Goal: Task Accomplishment & Management: Manage account settings

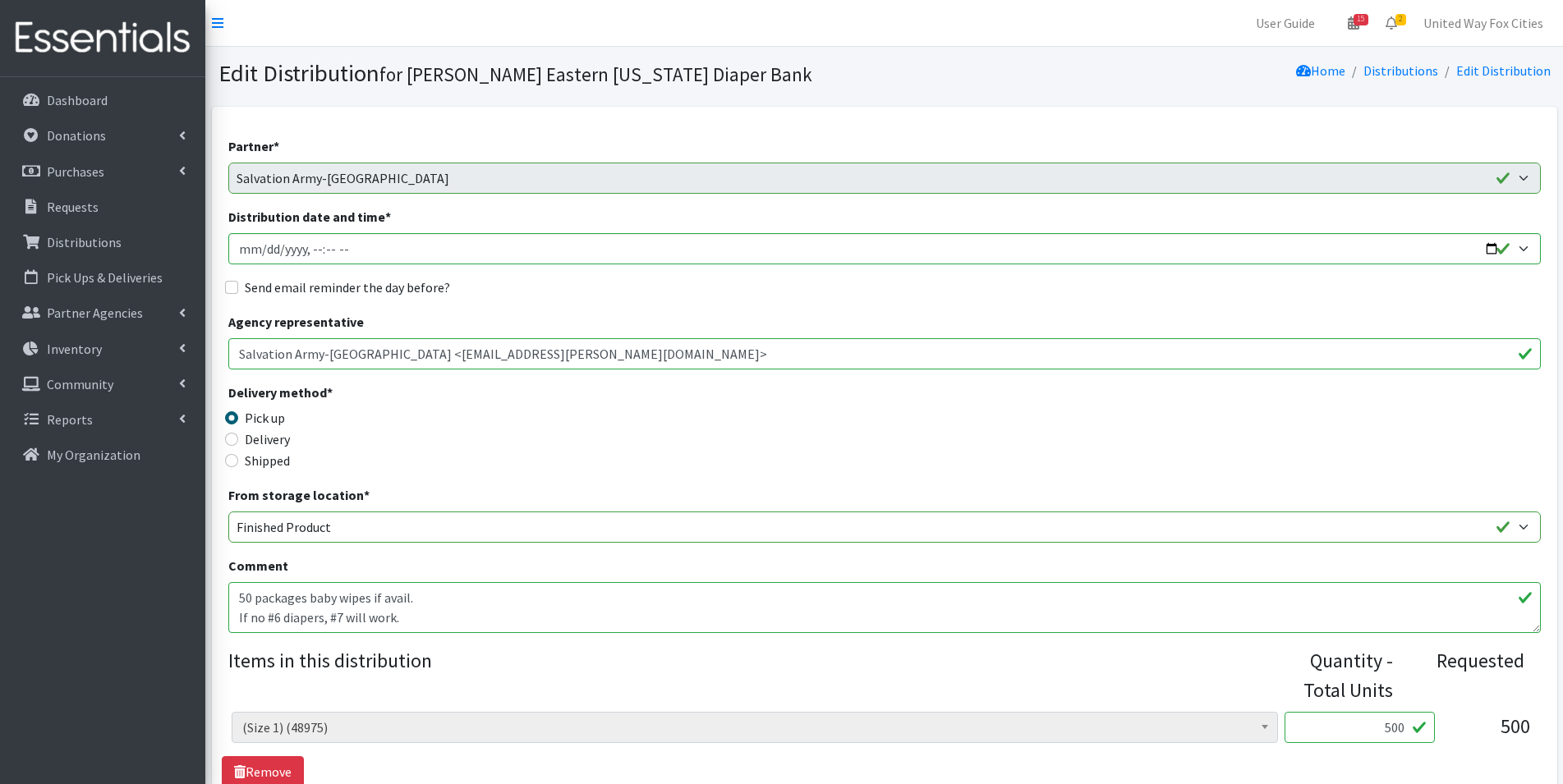
scroll to position [1724, 0]
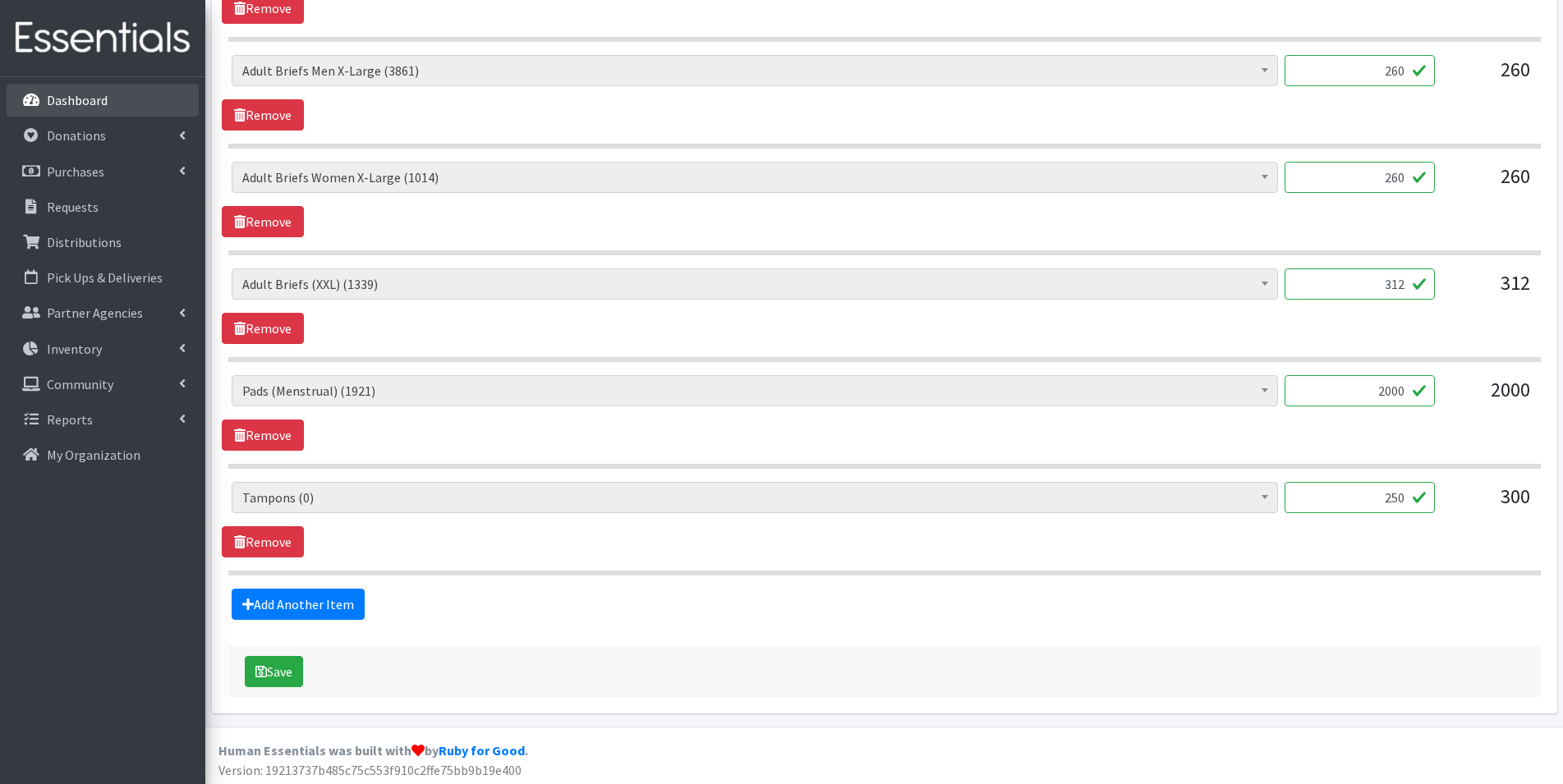
click at [88, 102] on p "Dashboard" at bounding box center [78, 100] width 61 height 17
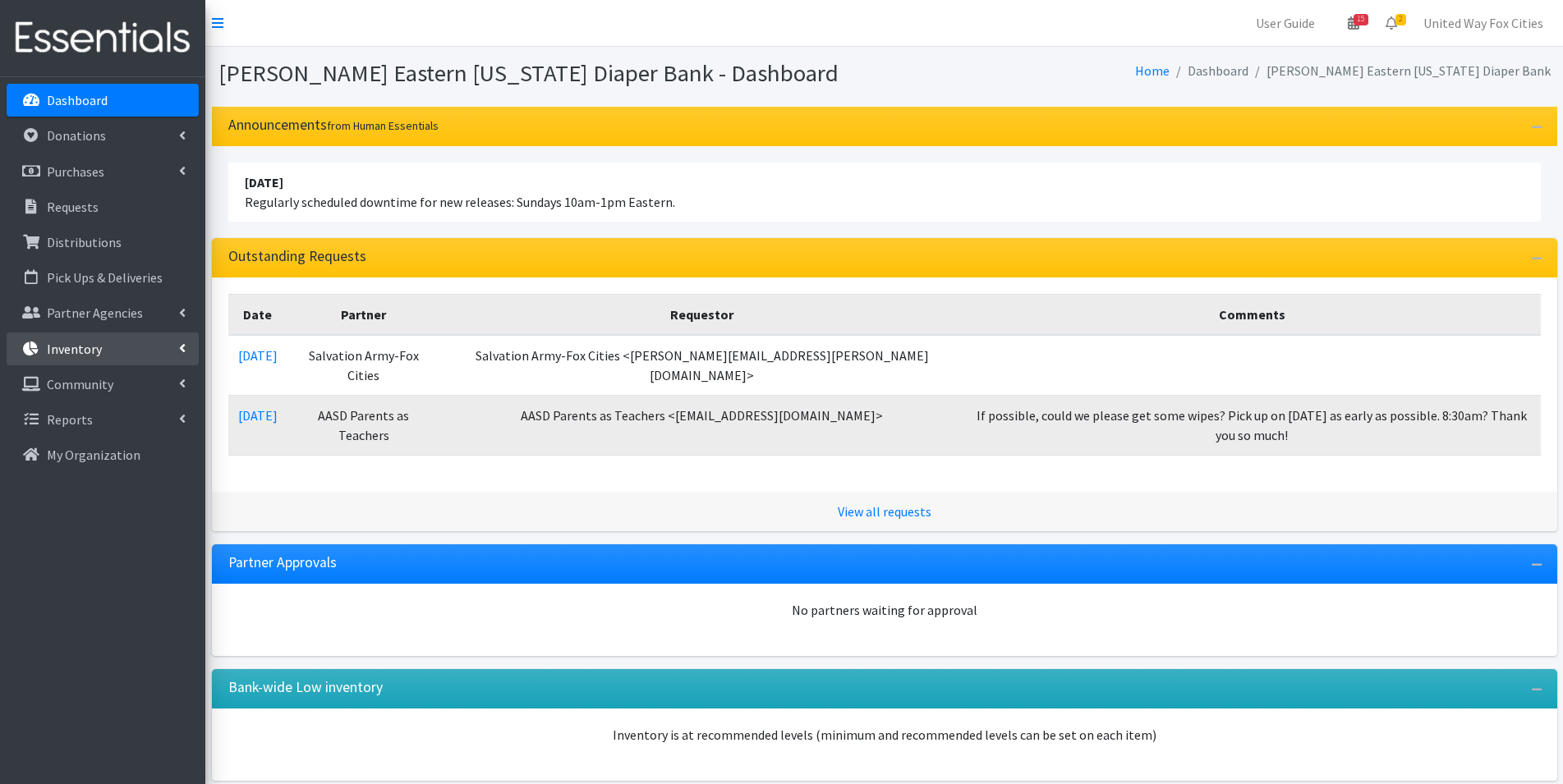
click at [189, 350] on link "Inventory" at bounding box center [103, 348] width 192 height 32
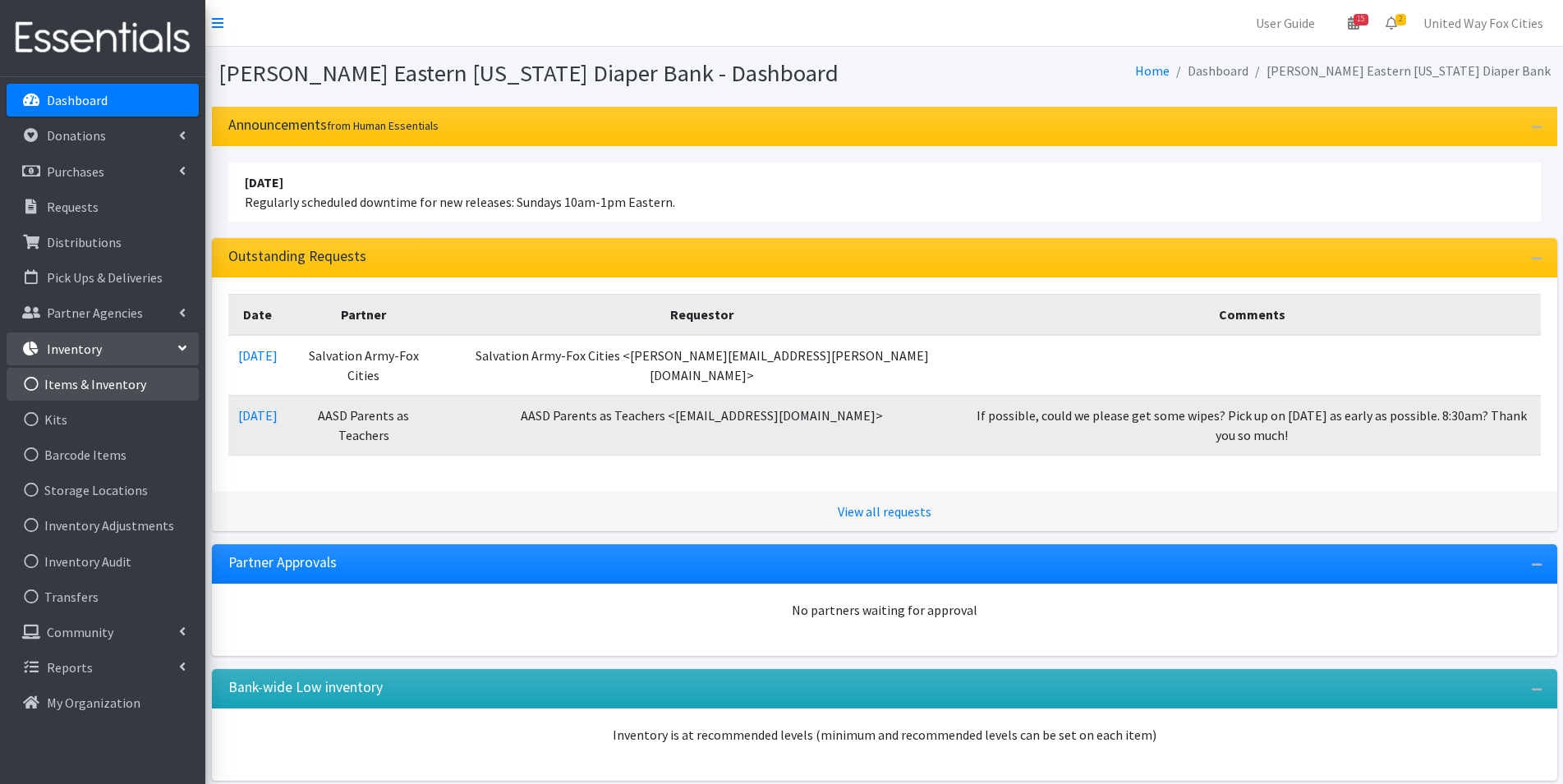
click at [96, 390] on link "Items & Inventory" at bounding box center [103, 384] width 192 height 32
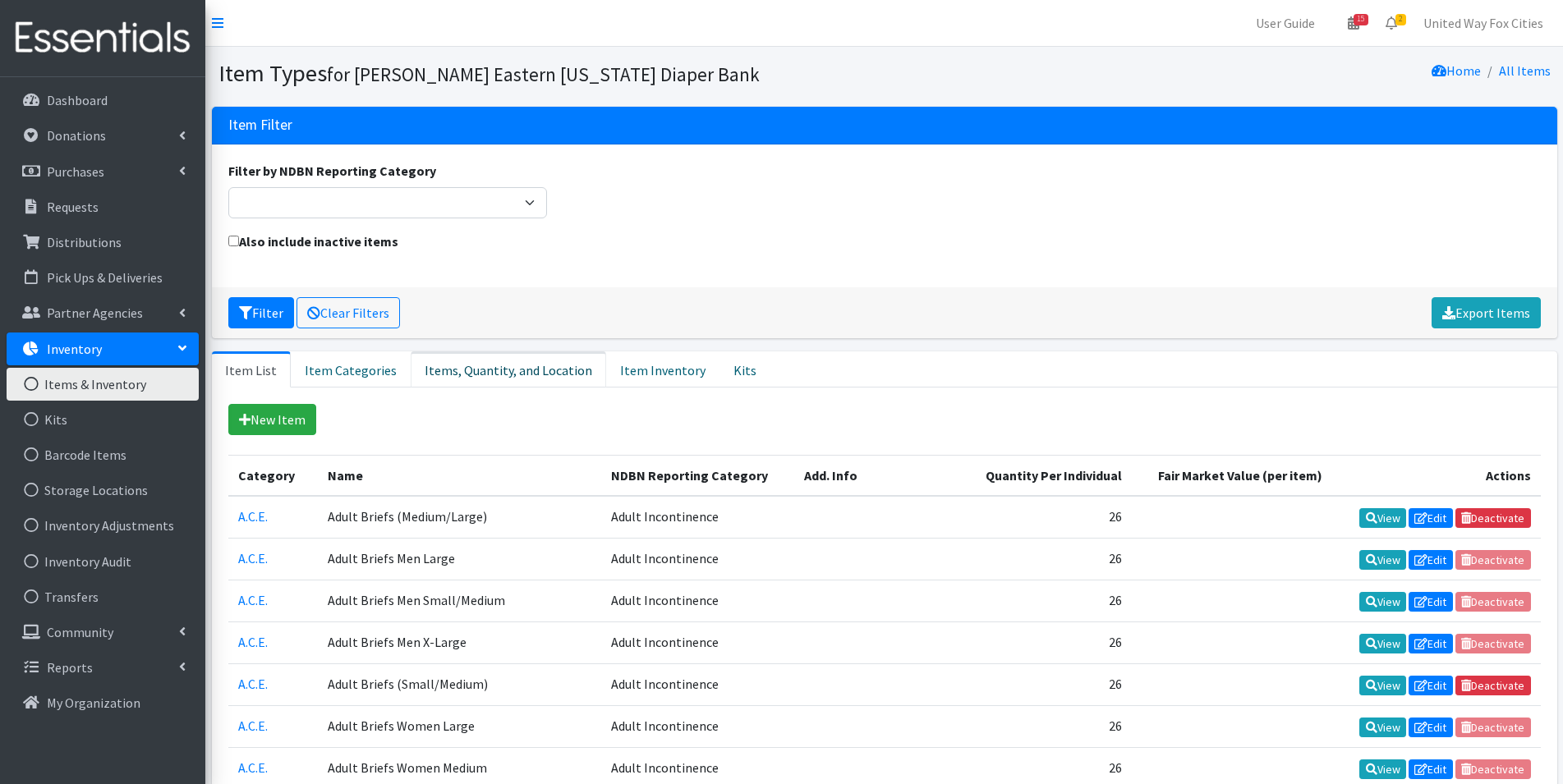
click at [508, 376] on link "Items, Quantity, and Location" at bounding box center [508, 369] width 195 height 36
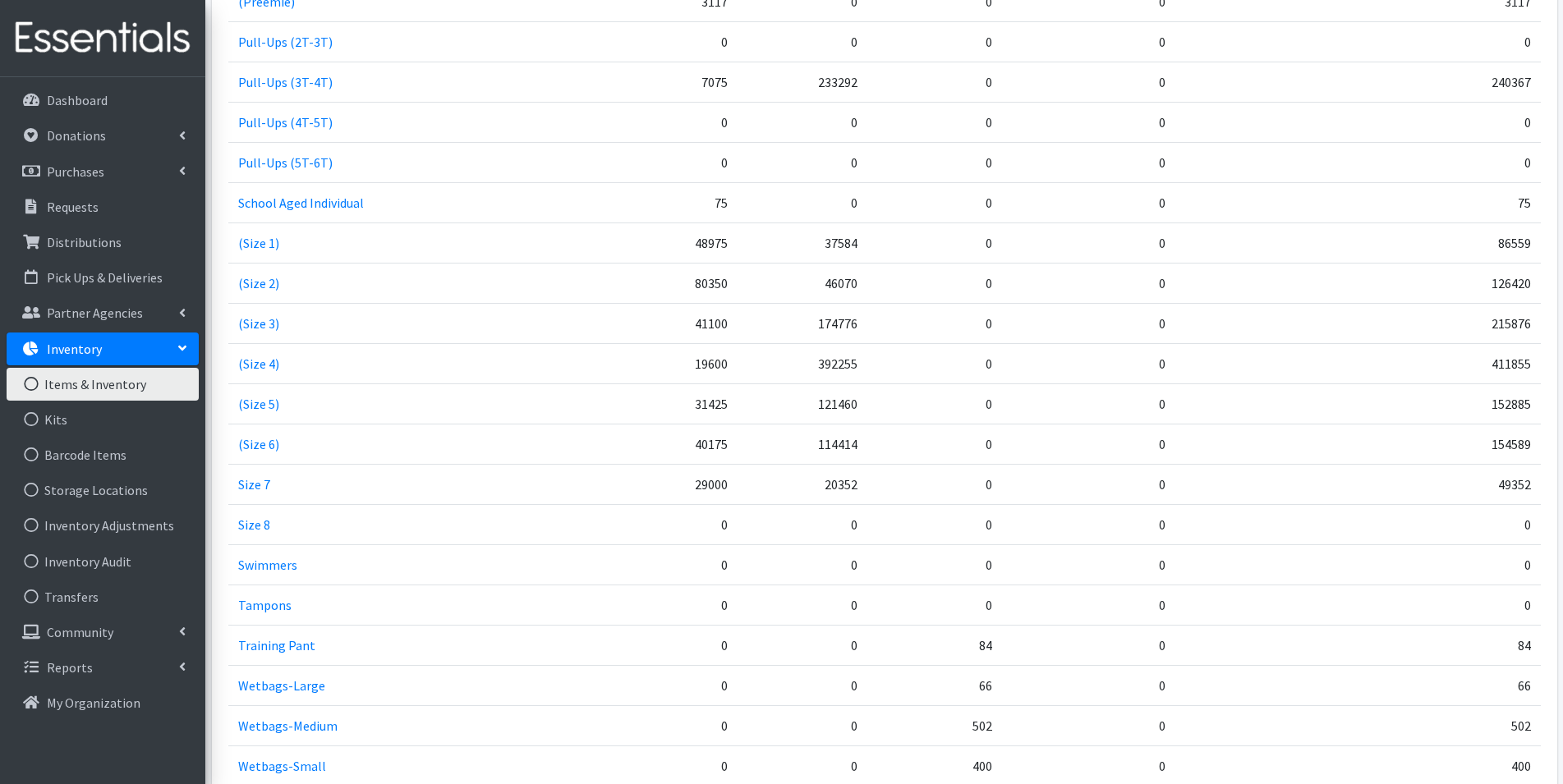
scroll to position [2380, 0]
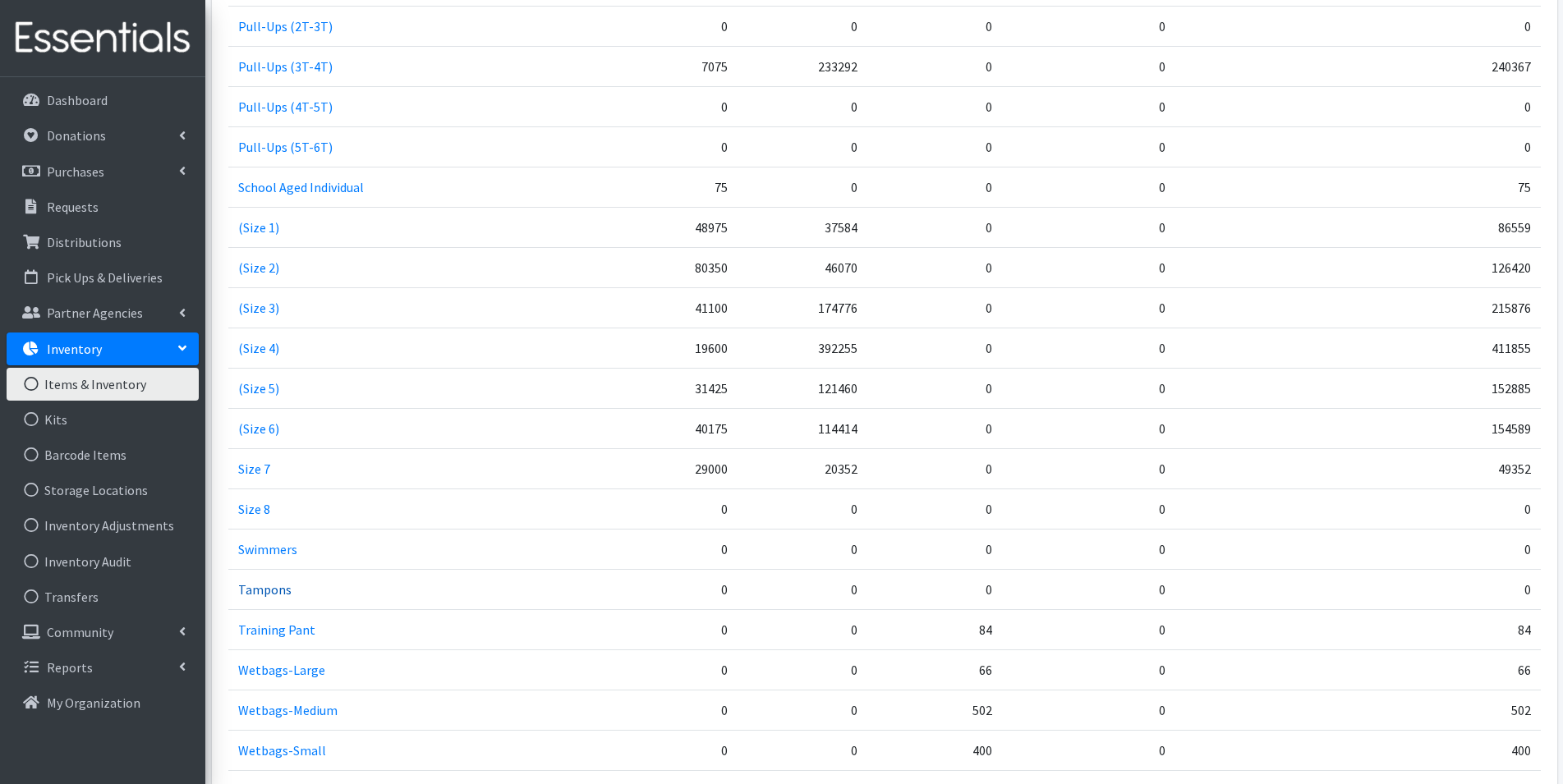
click at [284, 594] on link "Tampons" at bounding box center [265, 589] width 53 height 17
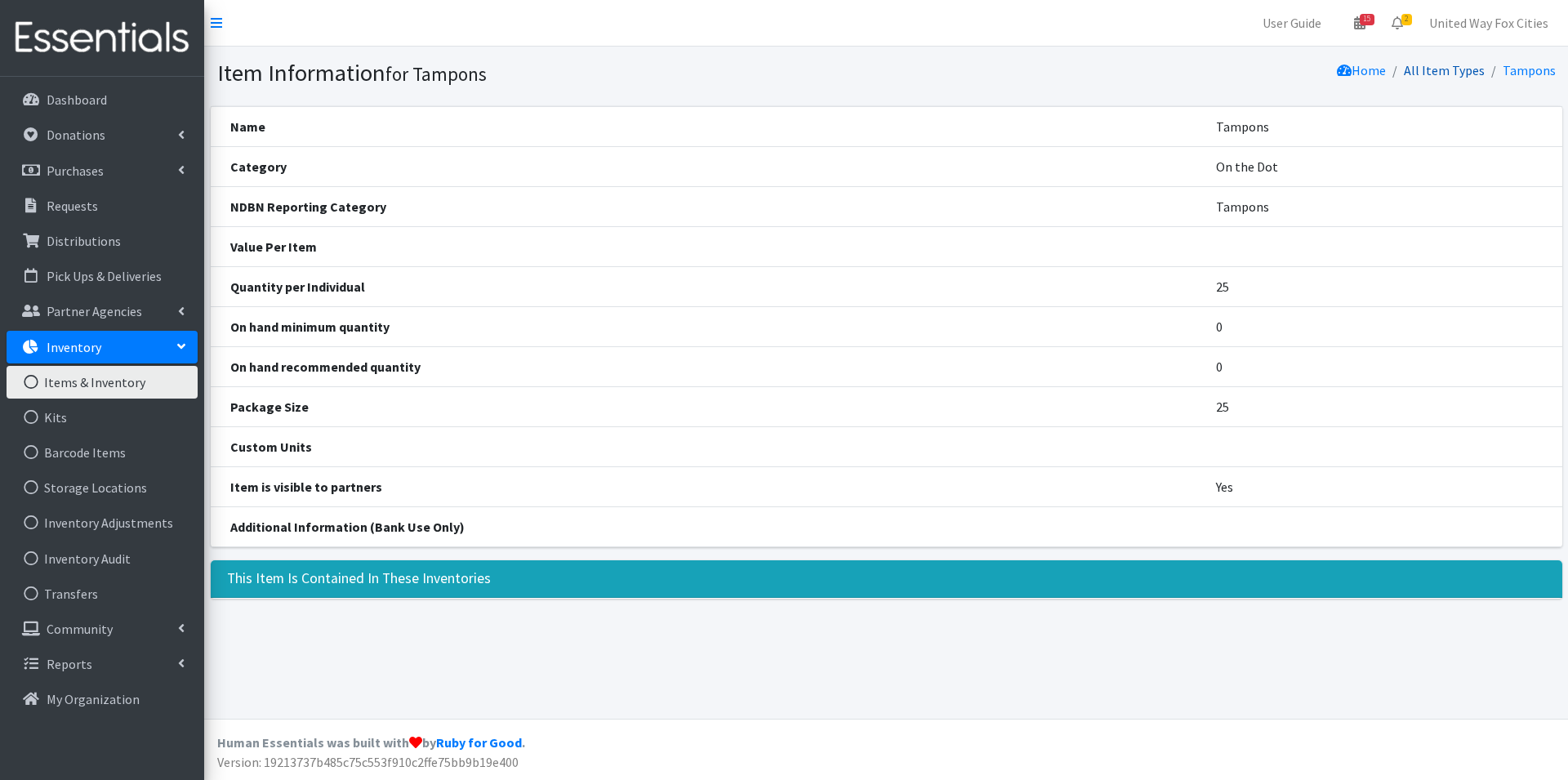
click at [1428, 73] on link "All Item Types" at bounding box center [1444, 70] width 81 height 17
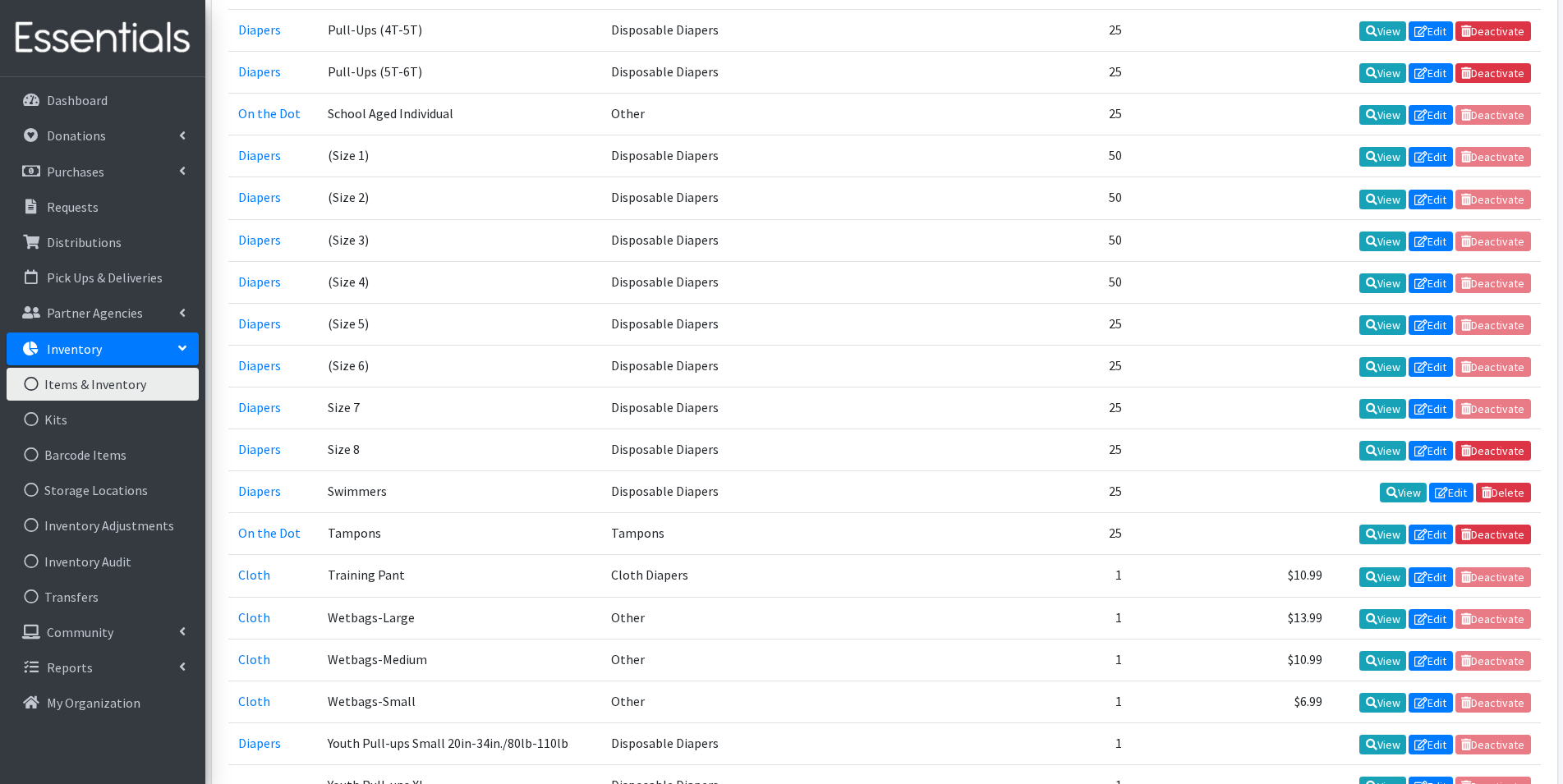
scroll to position [2627, 0]
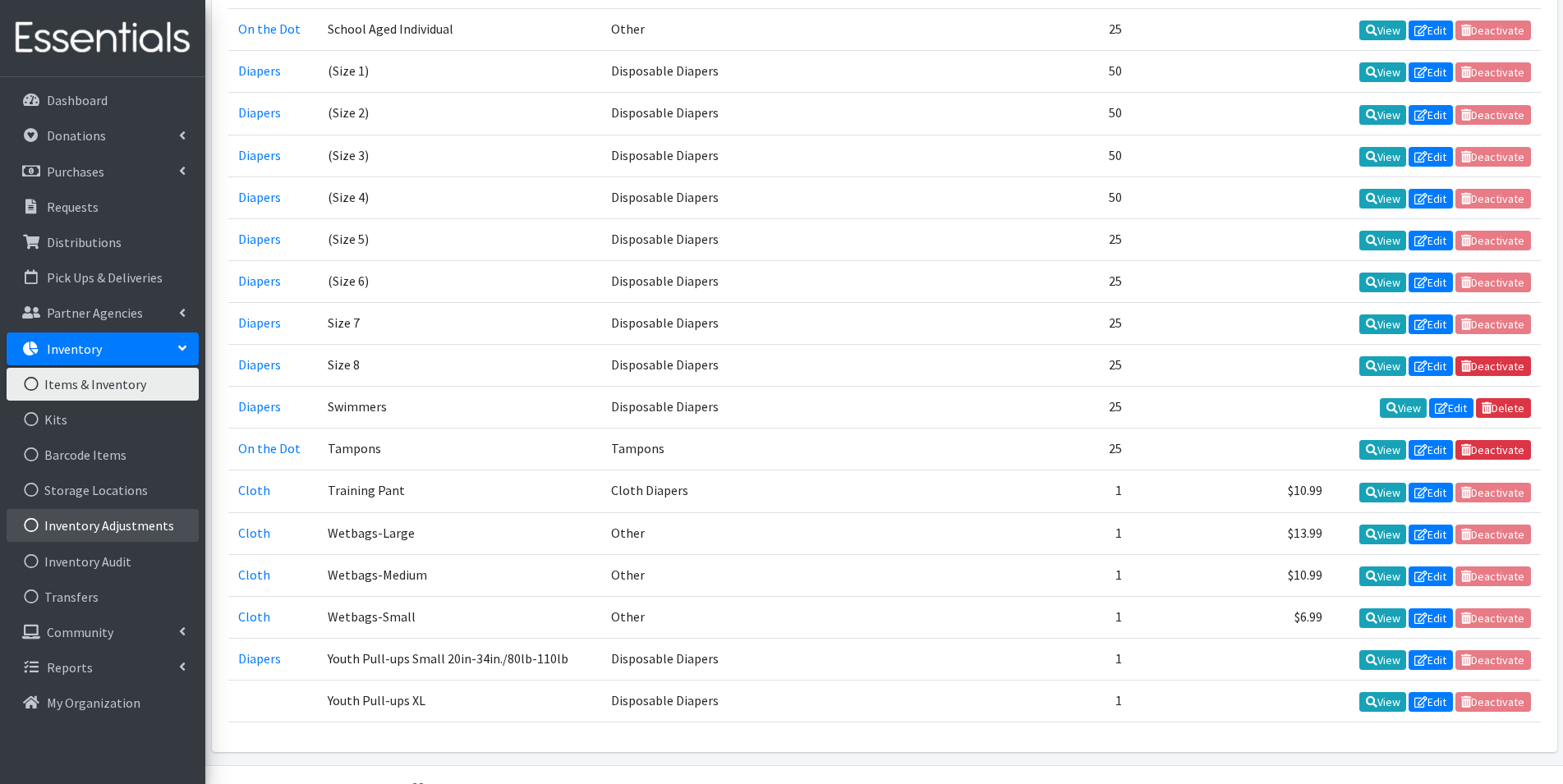
click at [155, 525] on link "Inventory Adjustments" at bounding box center [103, 525] width 192 height 32
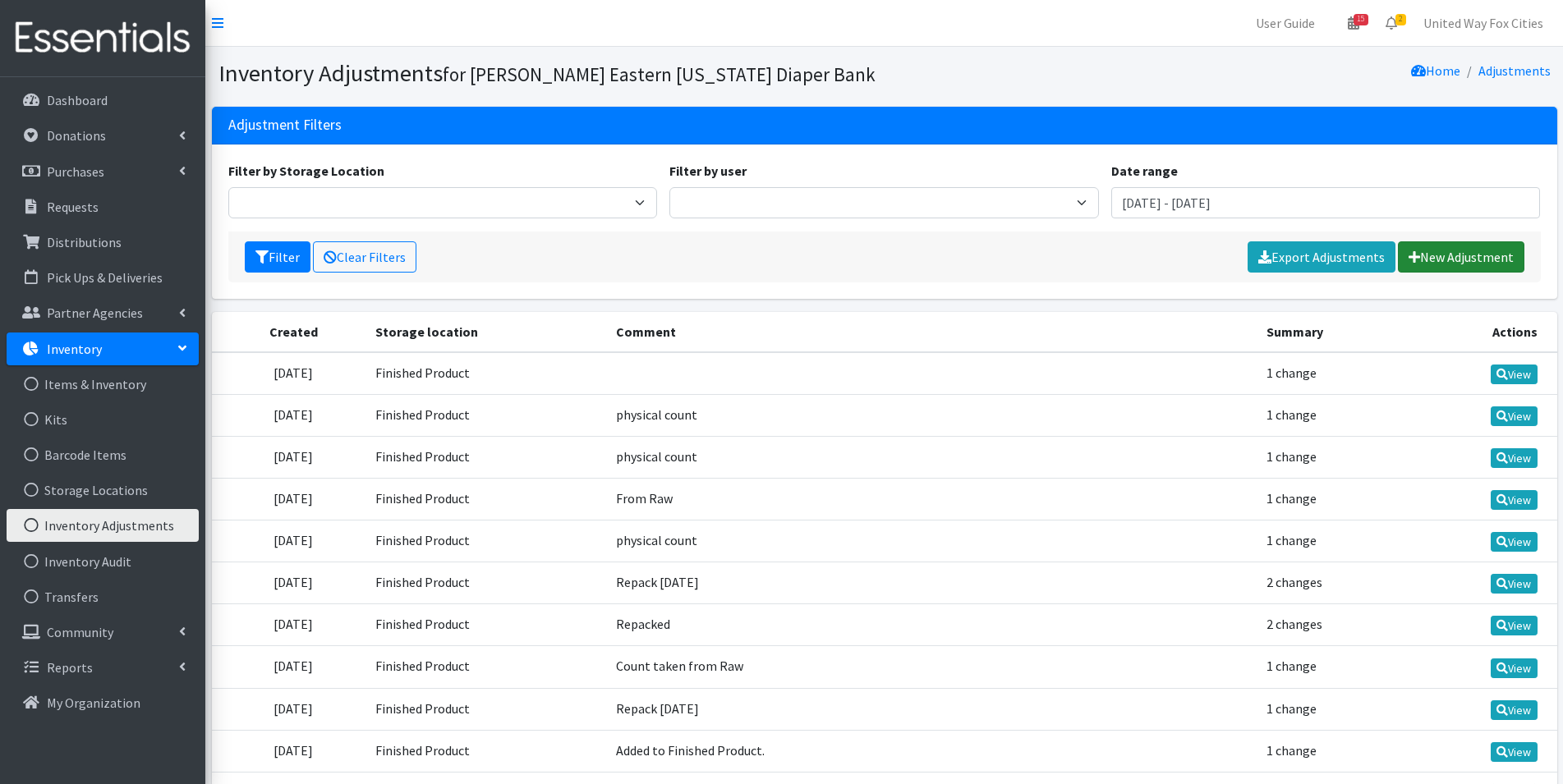
click at [1449, 263] on link "New Adjustment" at bounding box center [1461, 257] width 127 height 31
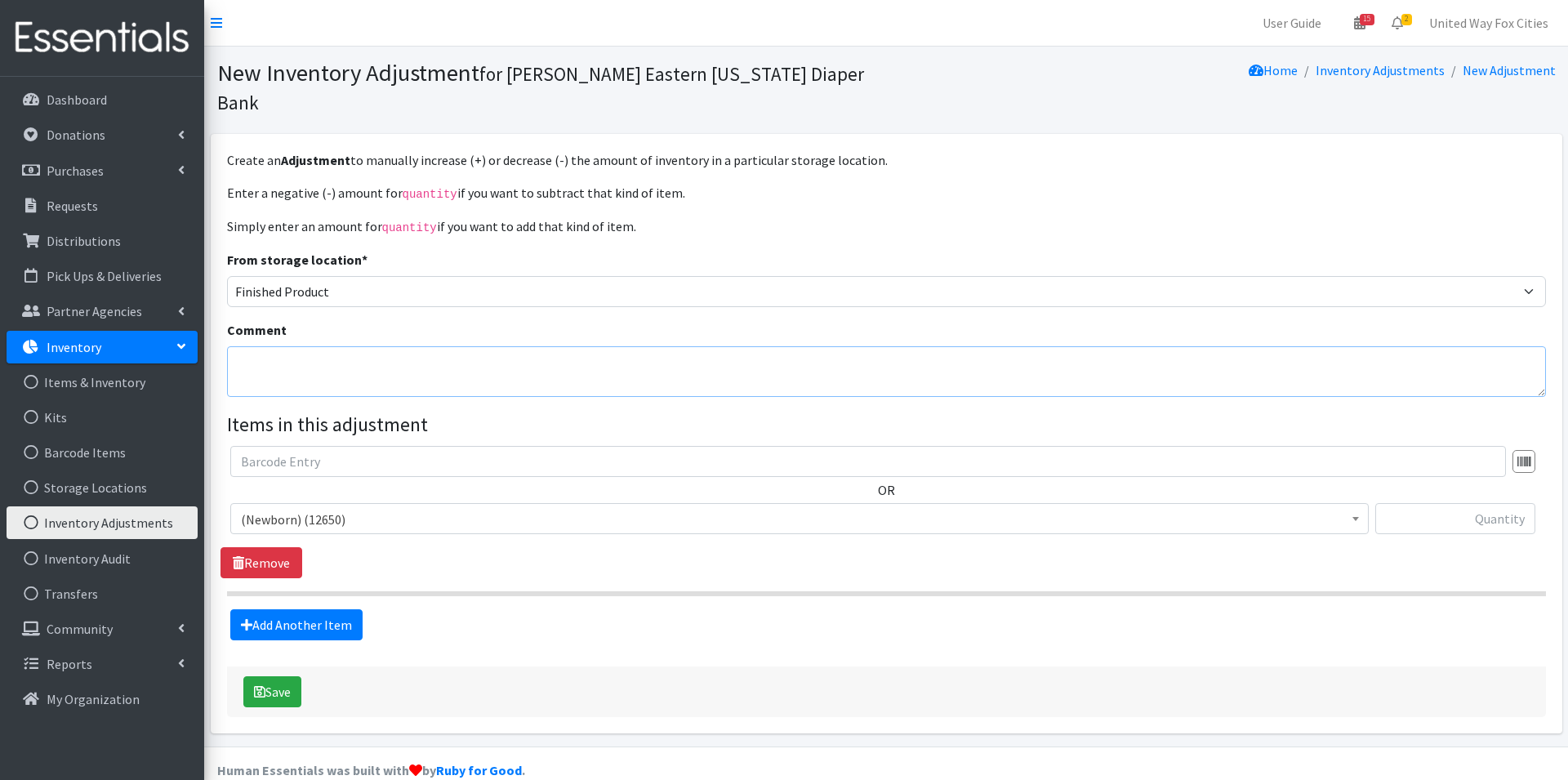
click at [353, 347] on textarea "Comment" at bounding box center [887, 372] width 1319 height 51
type textarea "Repacked"
click at [378, 508] on span "(Newborn) (12650)" at bounding box center [800, 518] width 1118 height 22
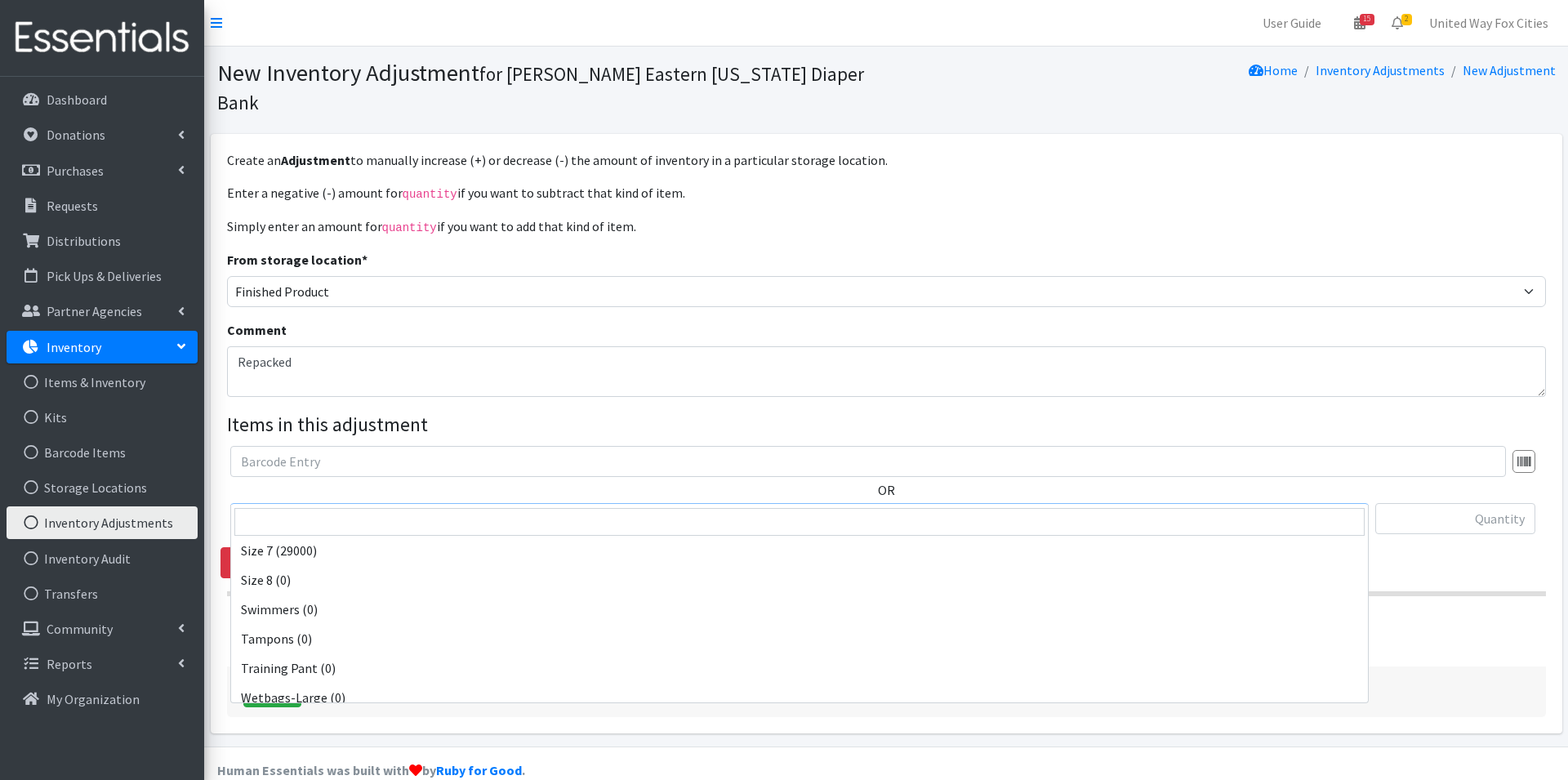
scroll to position [1715, 0]
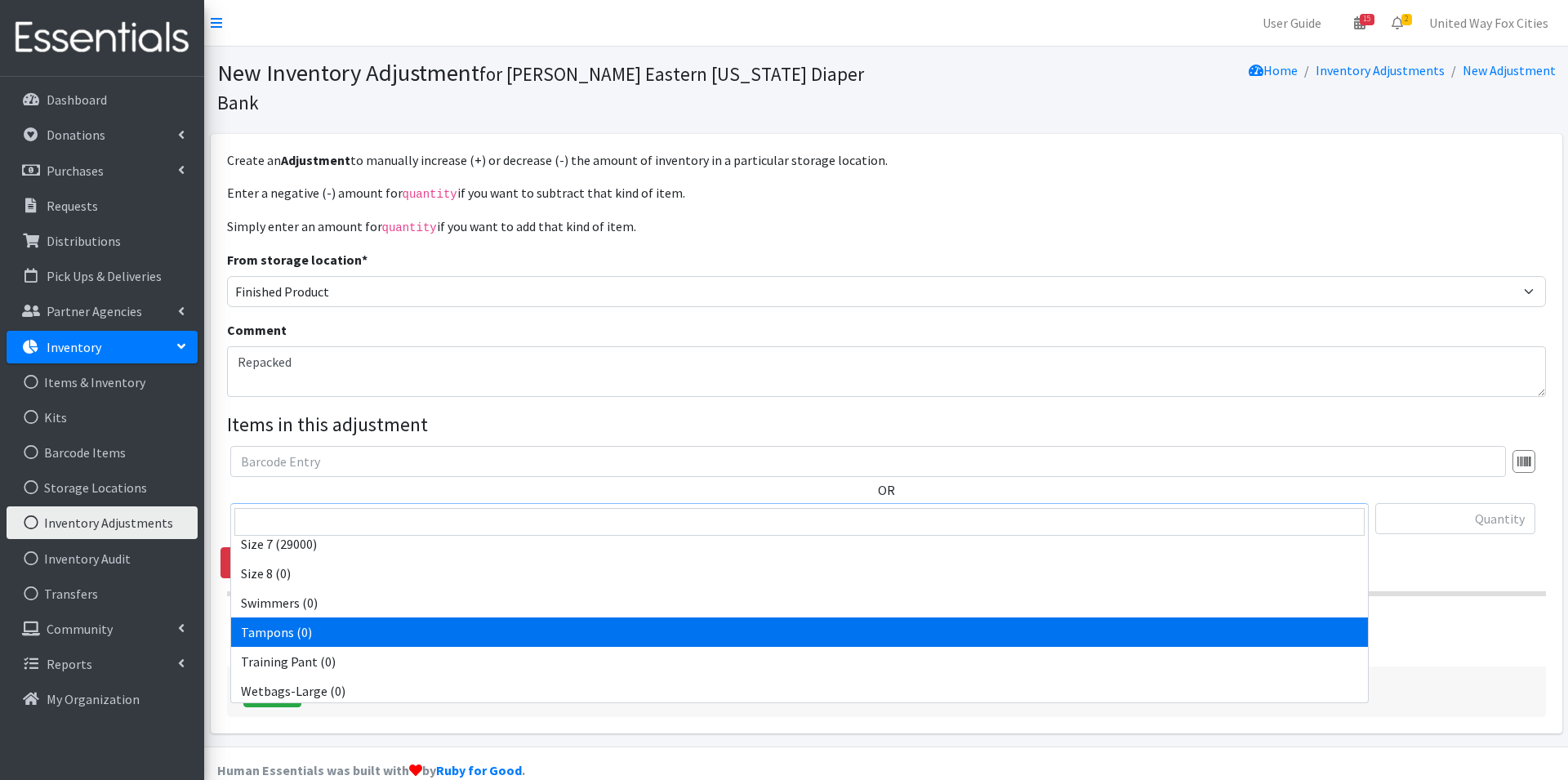
select select "14485"
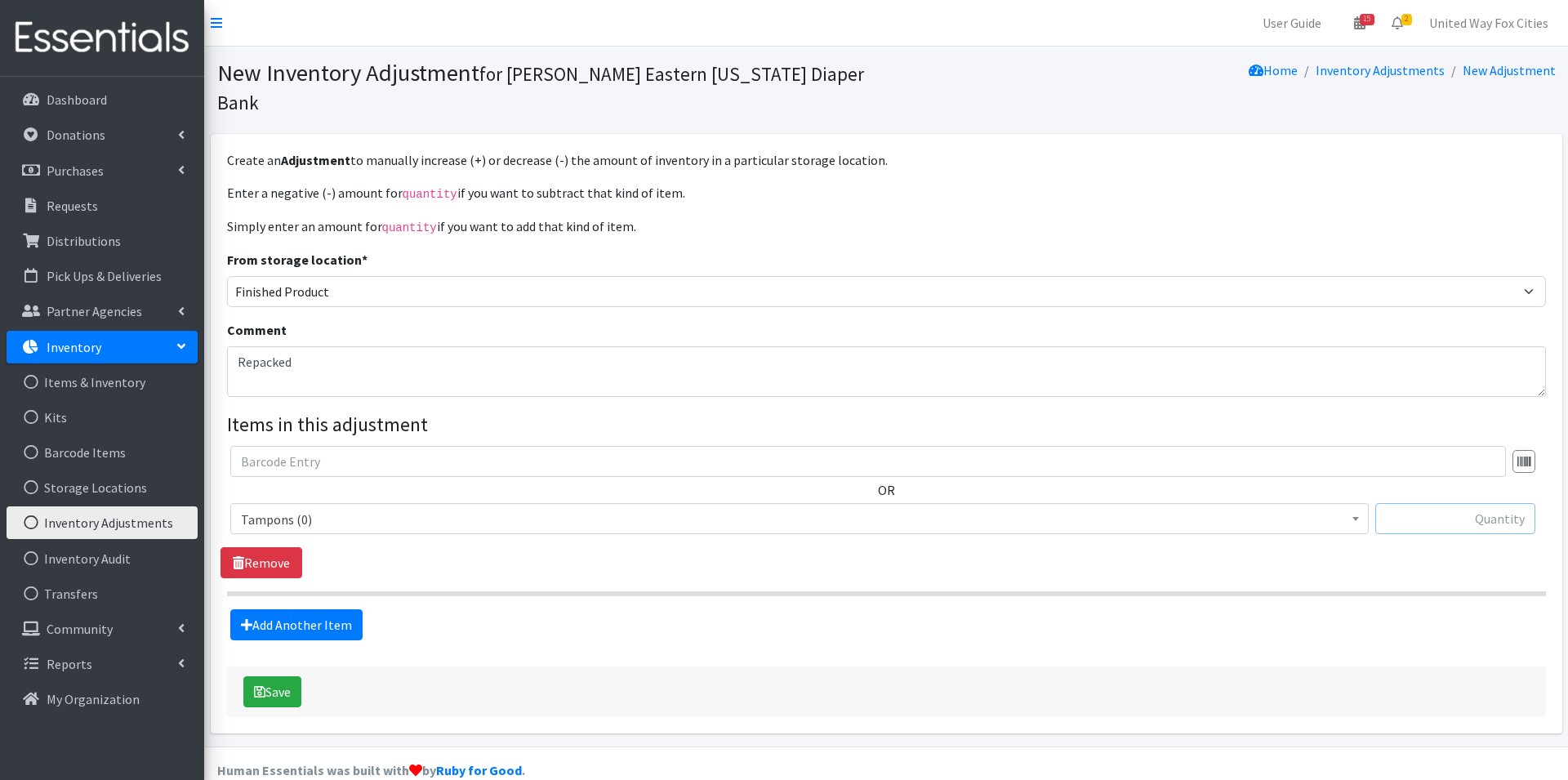
click at [1498, 503] on input "text" at bounding box center [1456, 518] width 160 height 31
type input "2025"
click at [282, 677] on button "Save" at bounding box center [271, 692] width 58 height 31
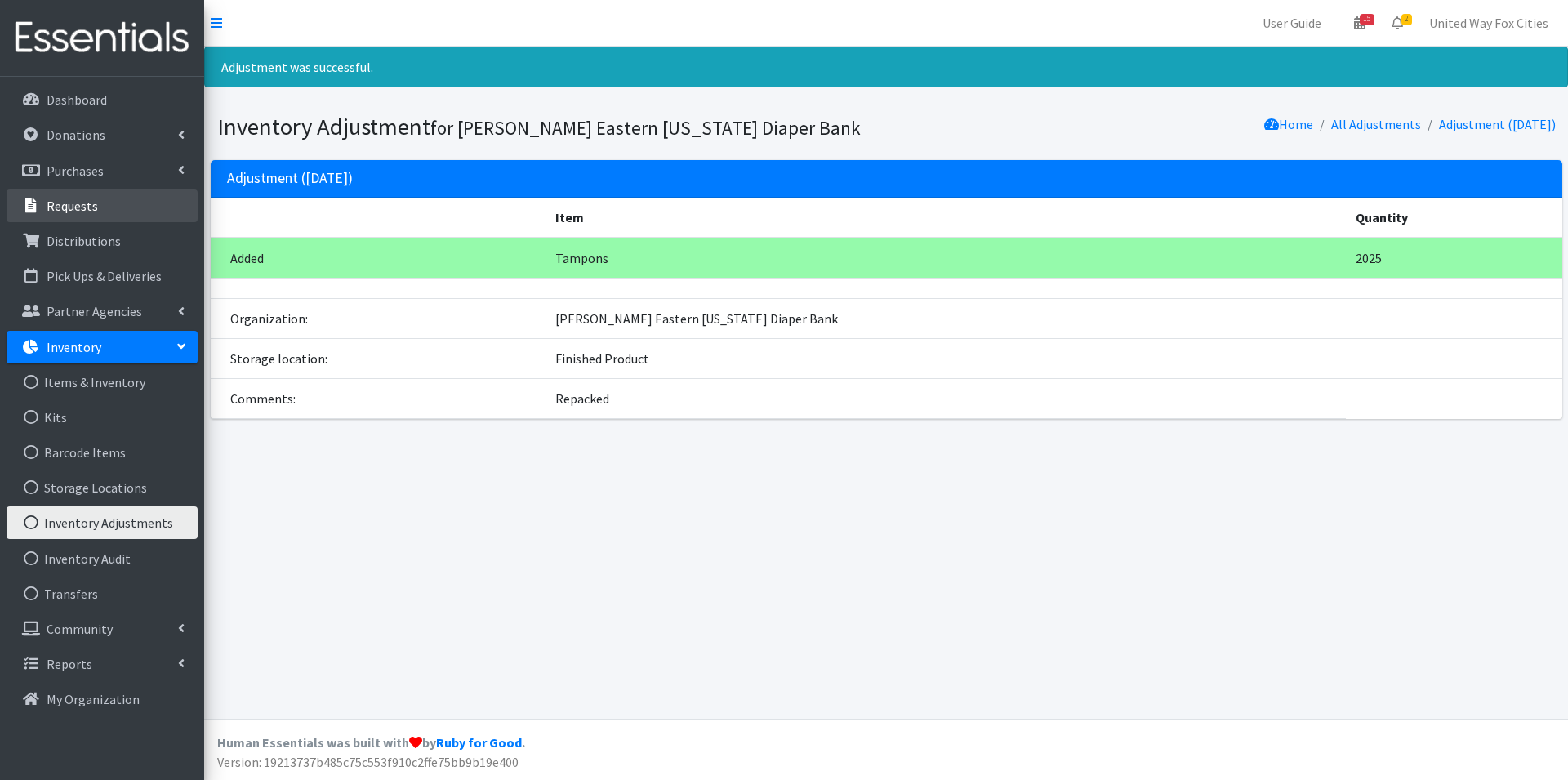
click at [87, 205] on p "Requests" at bounding box center [72, 205] width 52 height 17
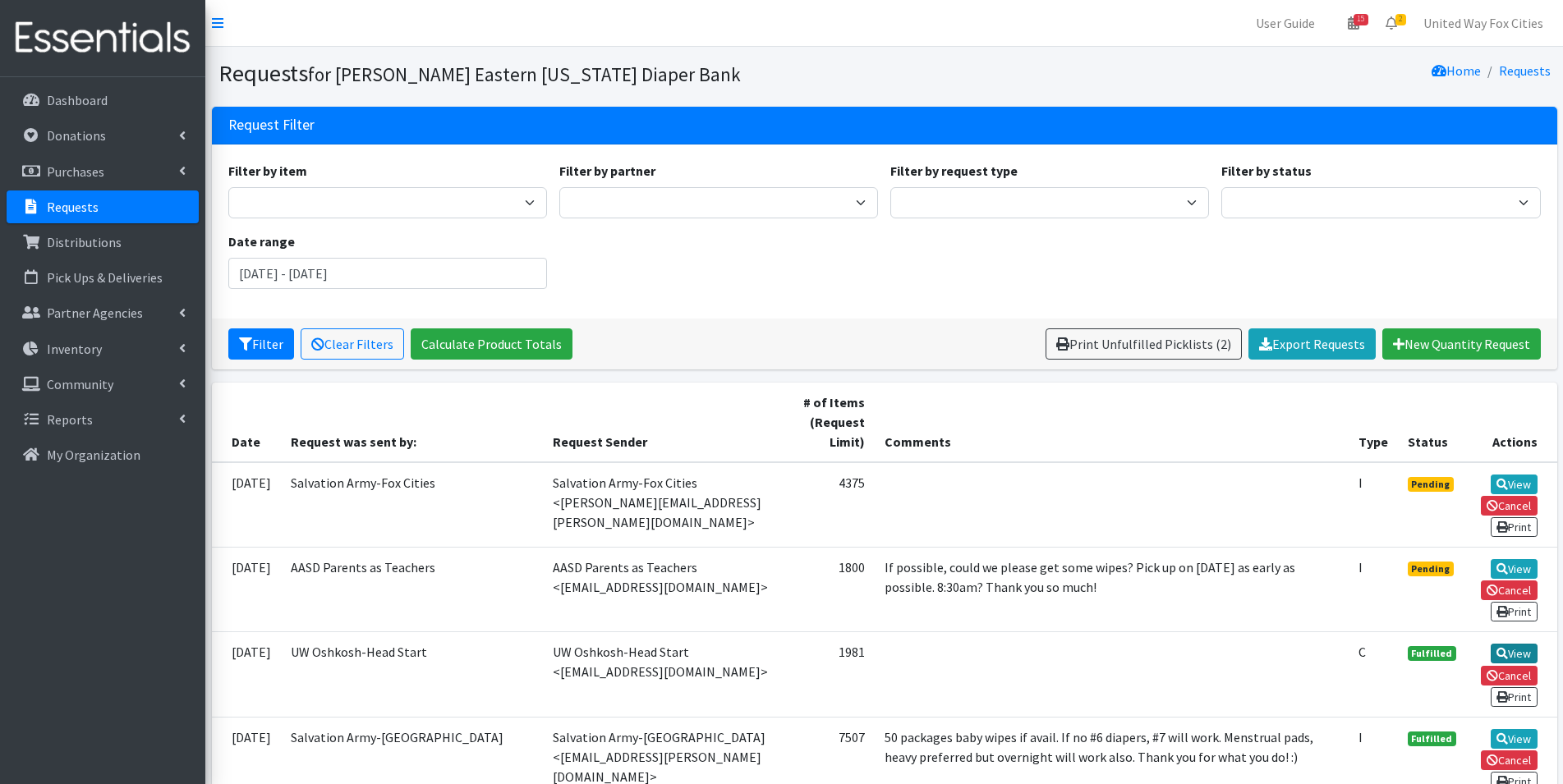
click at [1522, 656] on link "View" at bounding box center [1515, 653] width 47 height 20
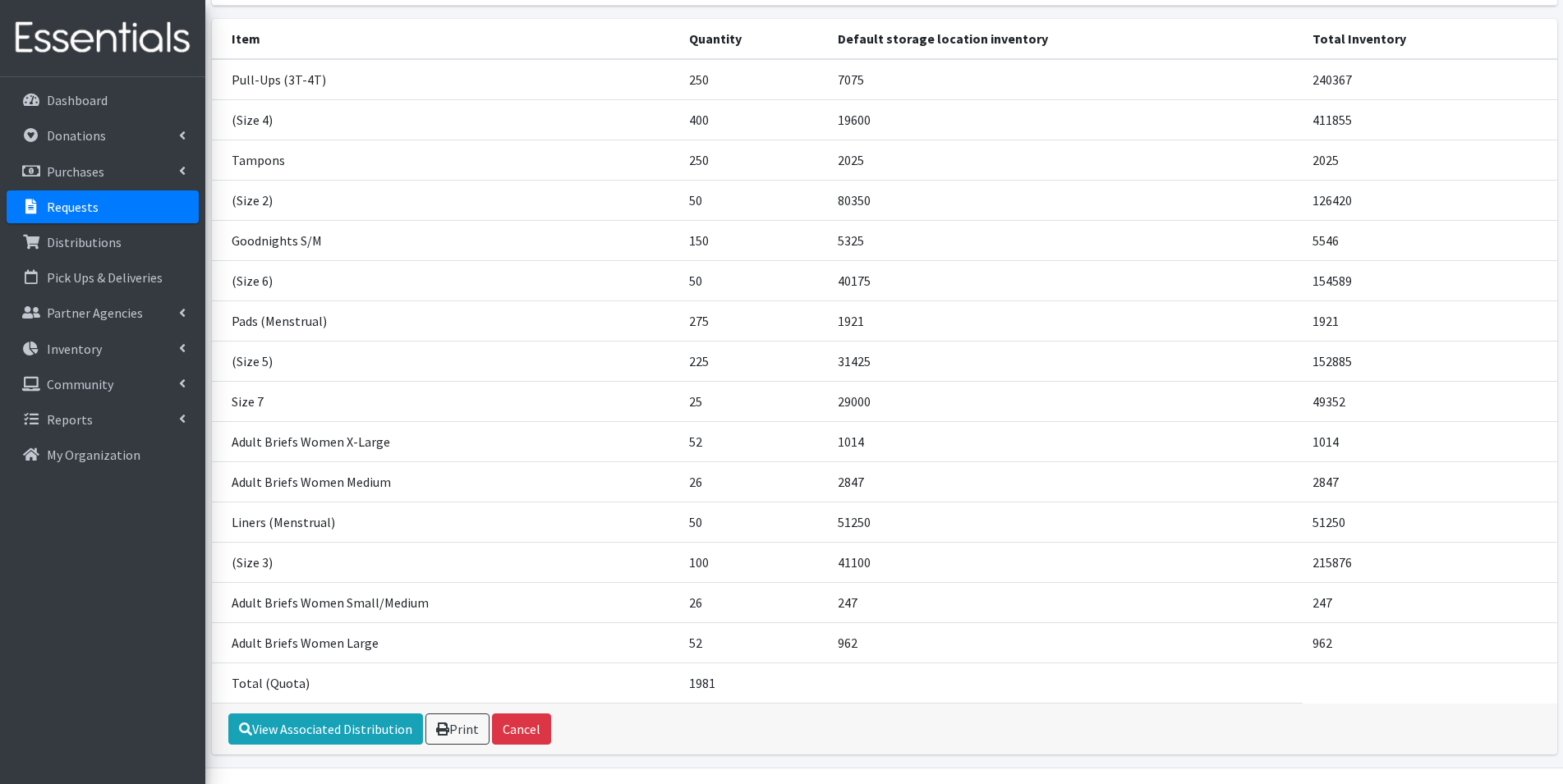
scroll to position [265, 0]
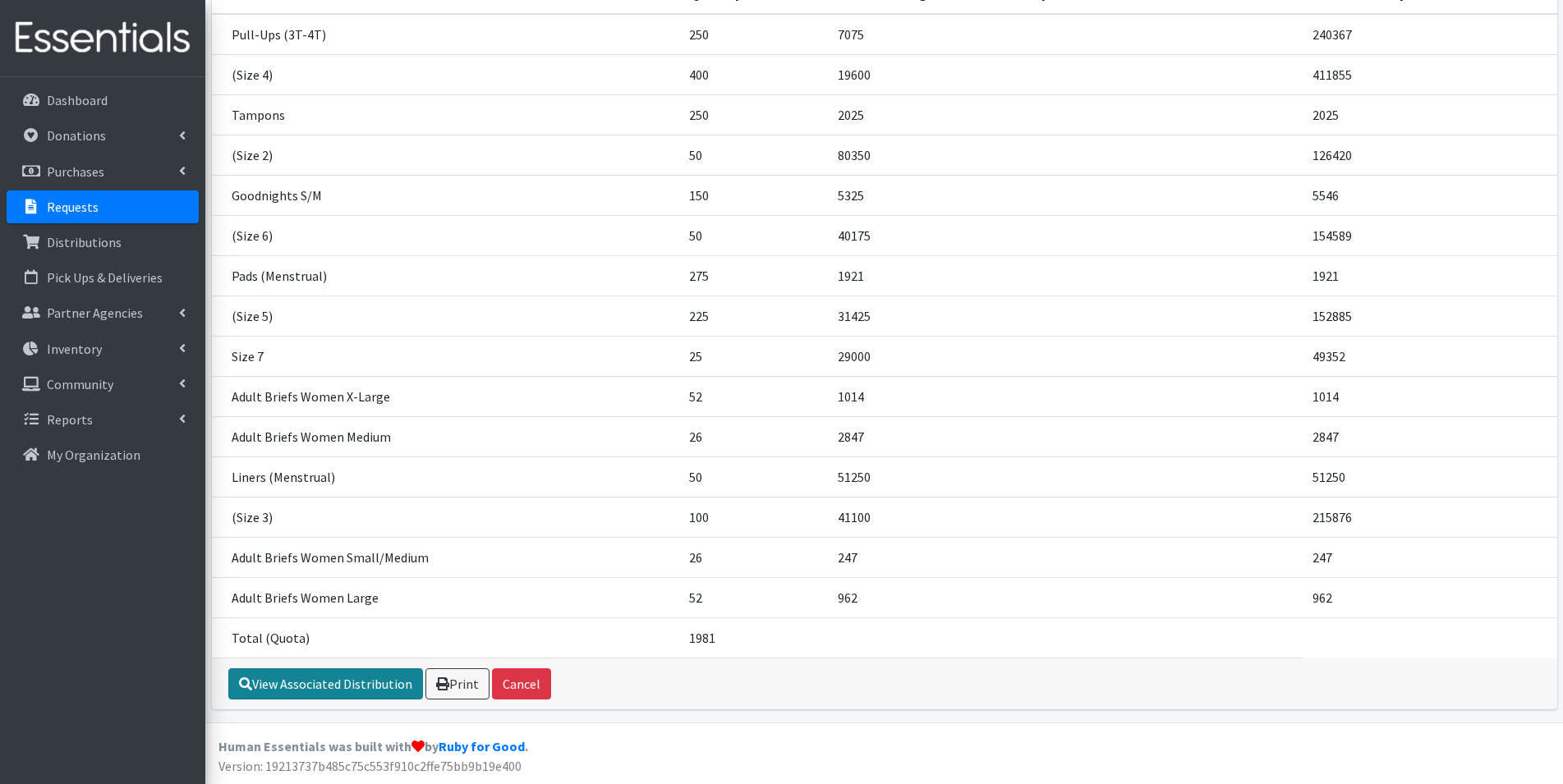
click at [355, 687] on link "View Associated Distribution" at bounding box center [326, 684] width 194 height 31
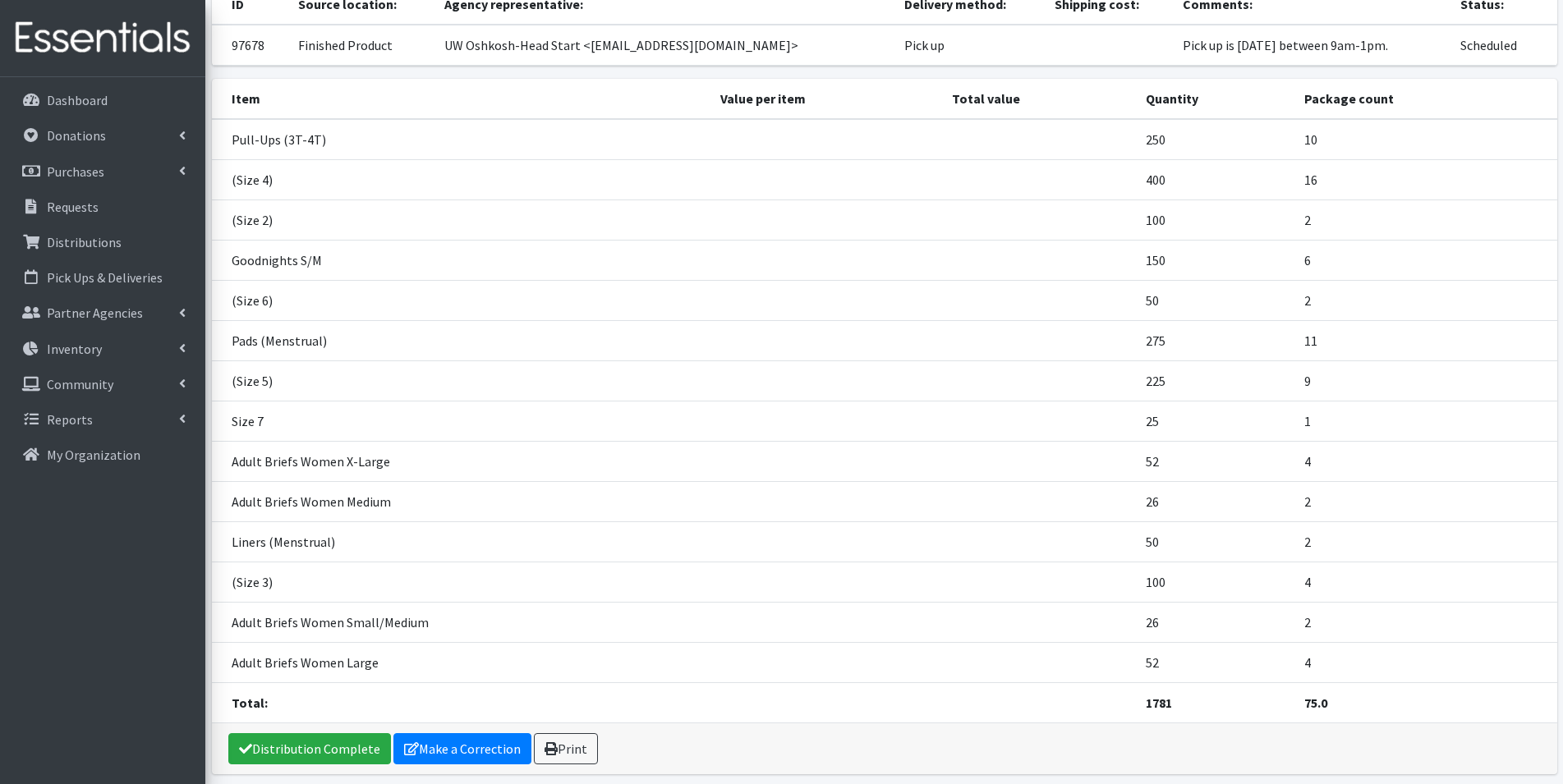
scroll to position [164, 0]
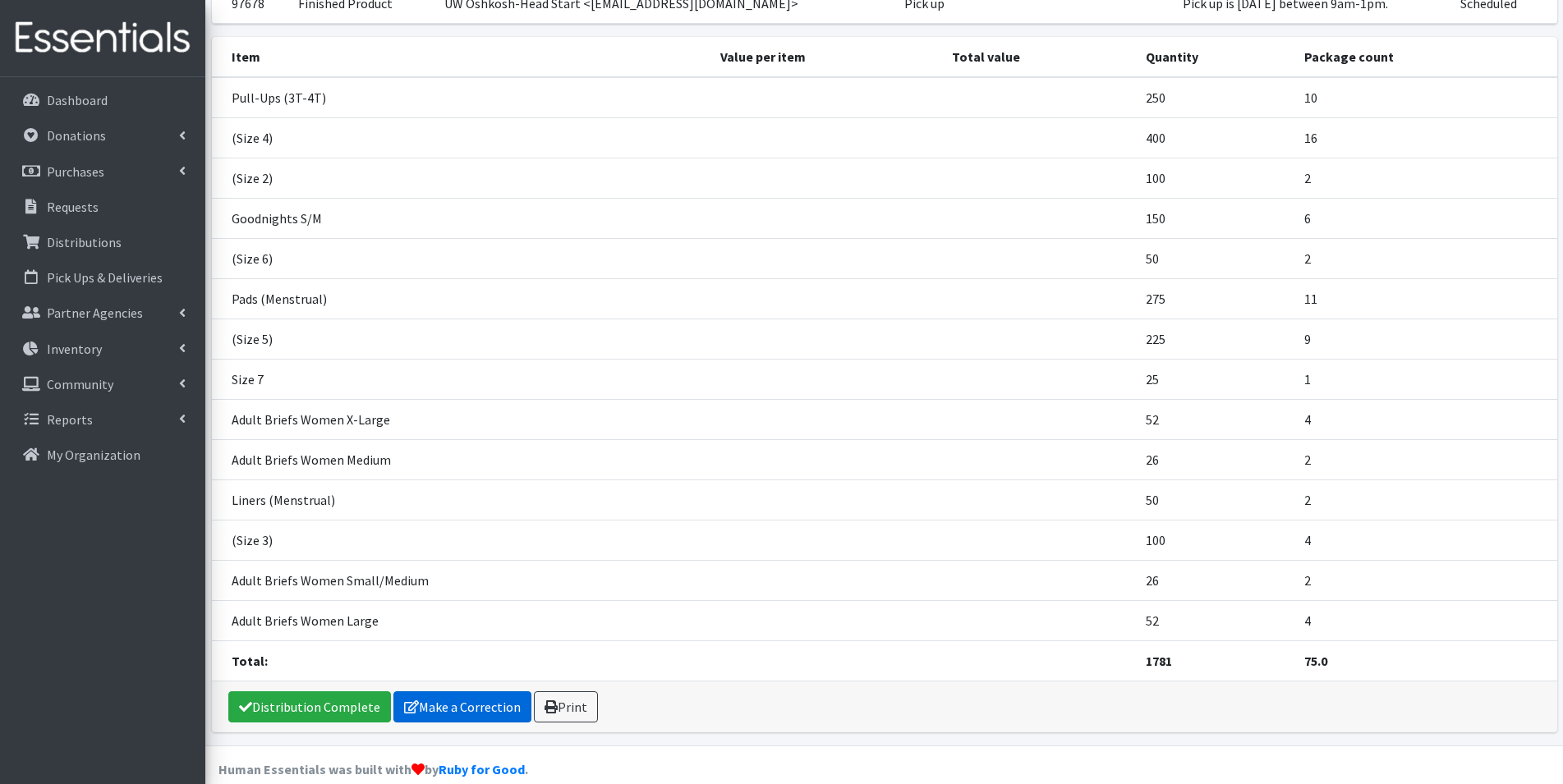
click at [445, 702] on link "Make a Correction" at bounding box center [462, 707] width 138 height 31
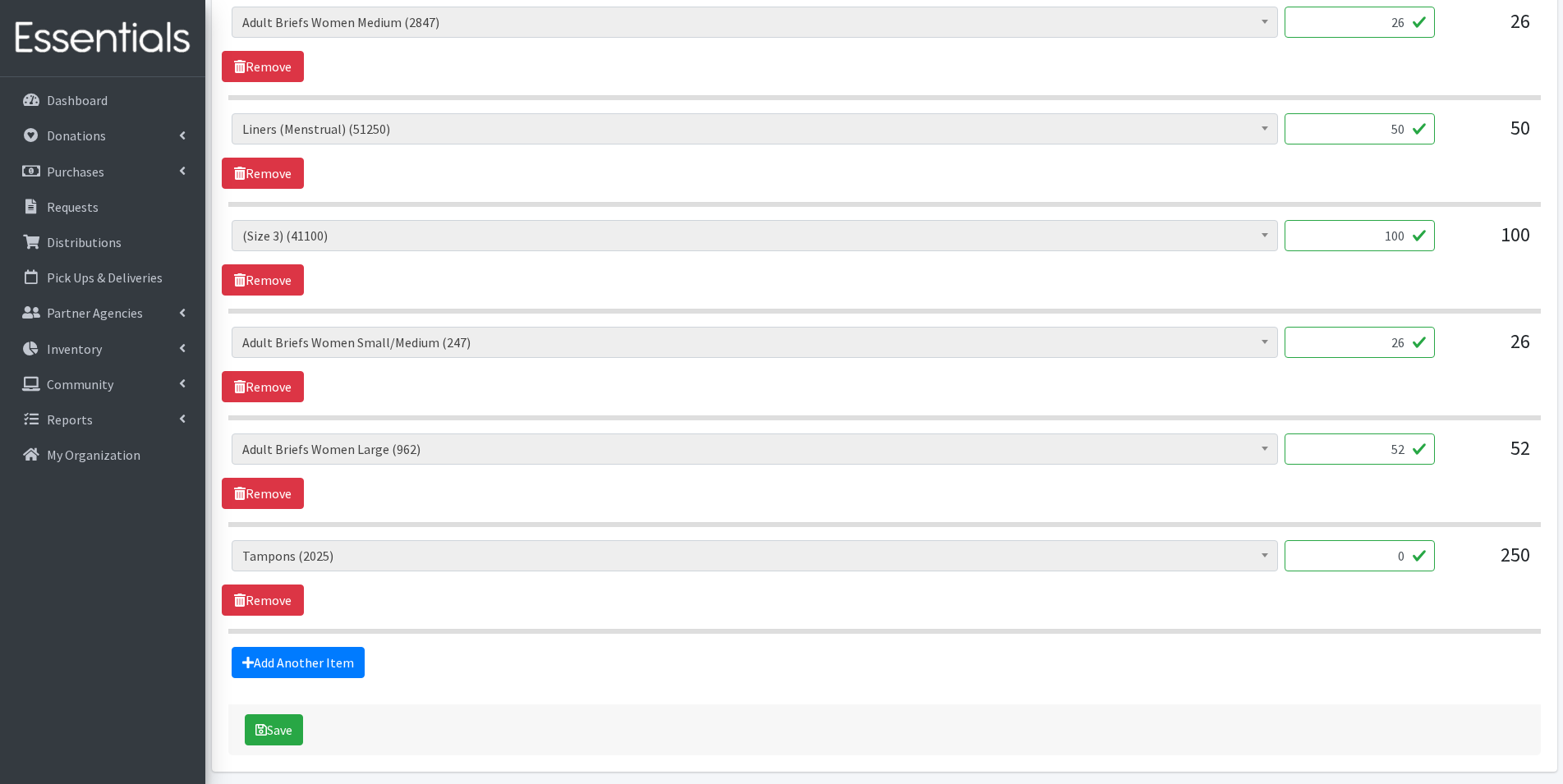
scroll to position [1724, 0]
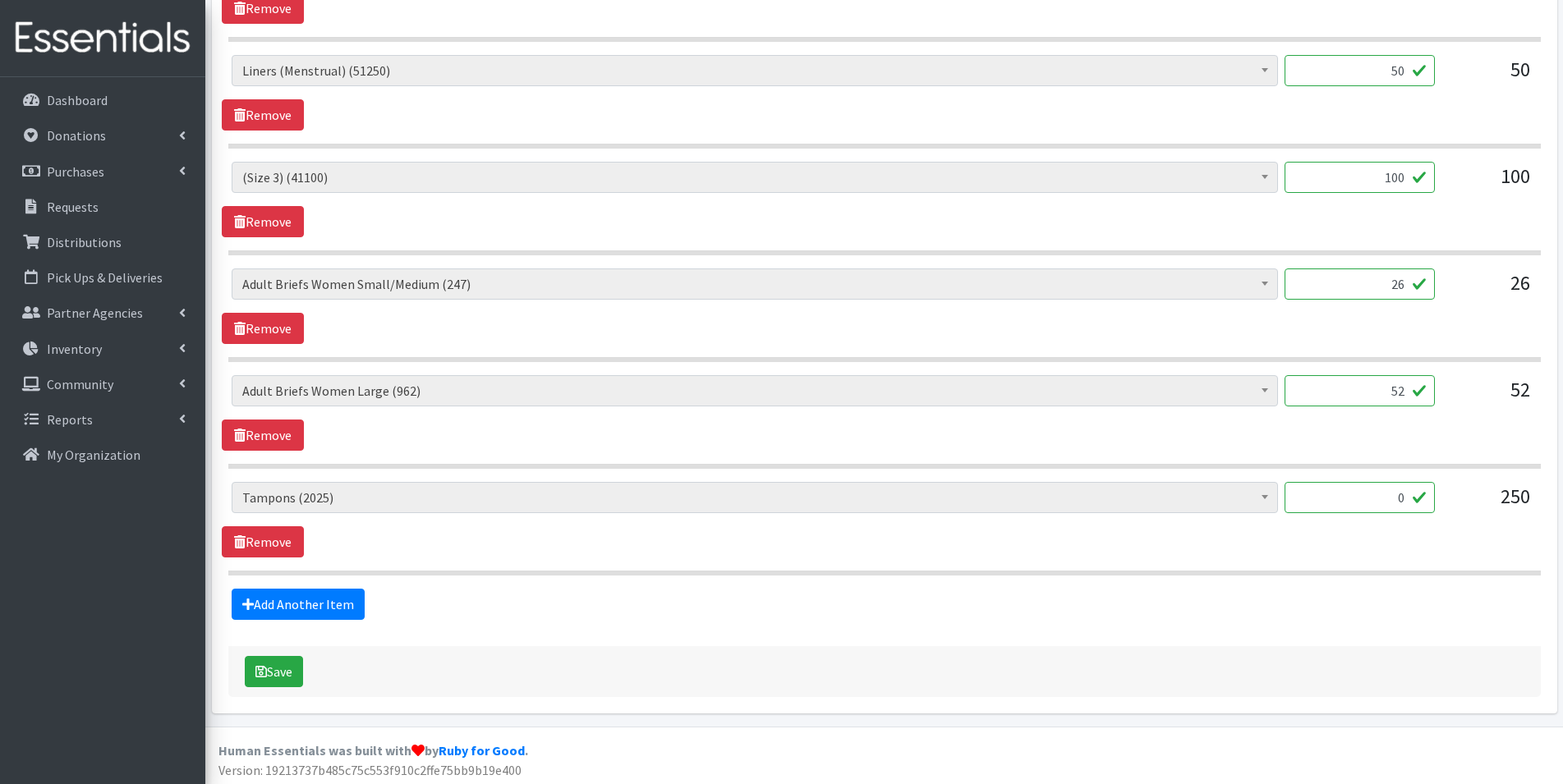
click at [1409, 500] on input "0" at bounding box center [1360, 497] width 150 height 31
type input "250"
click at [282, 682] on button "Save" at bounding box center [273, 672] width 58 height 31
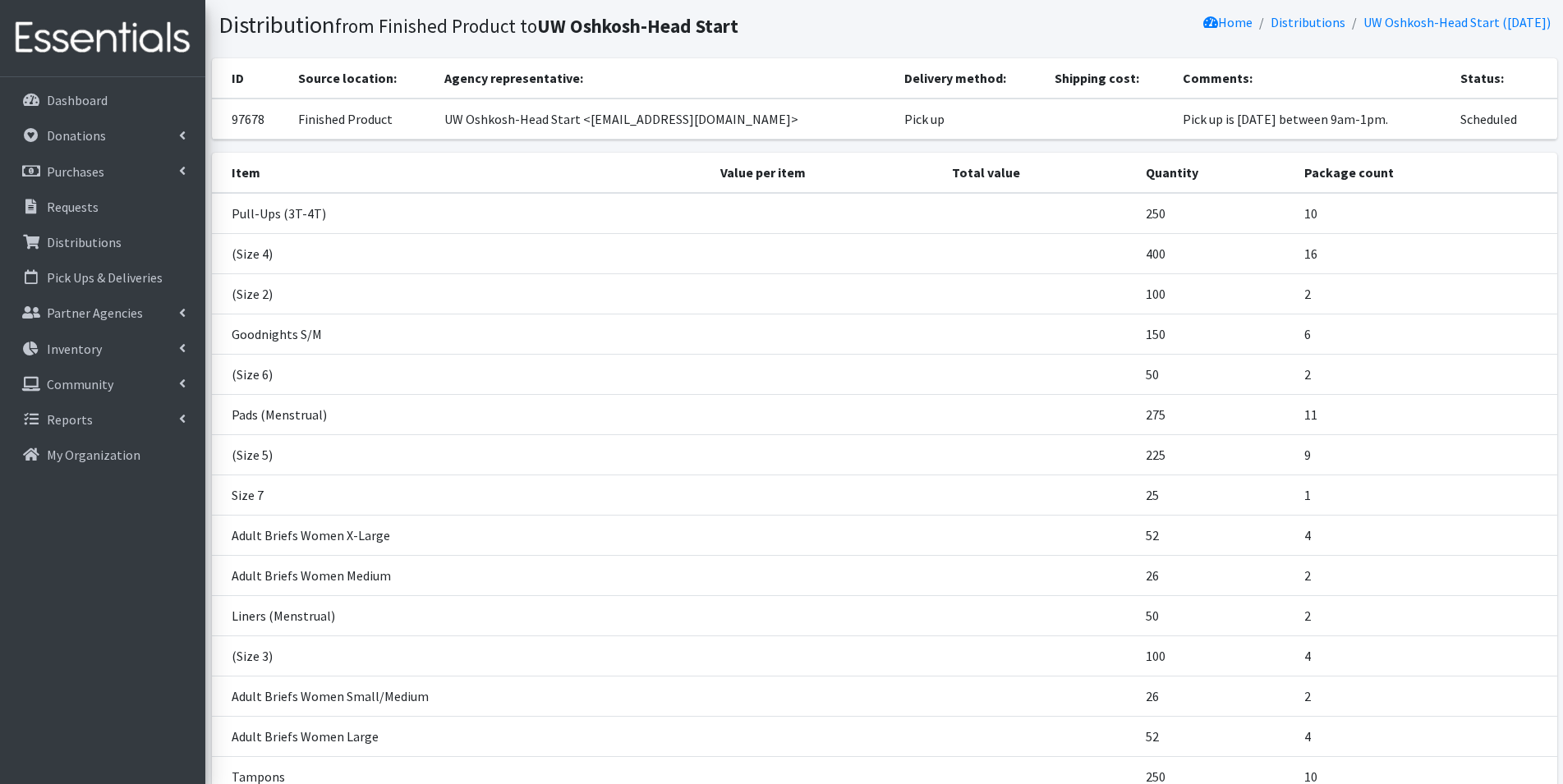
scroll to position [282, 0]
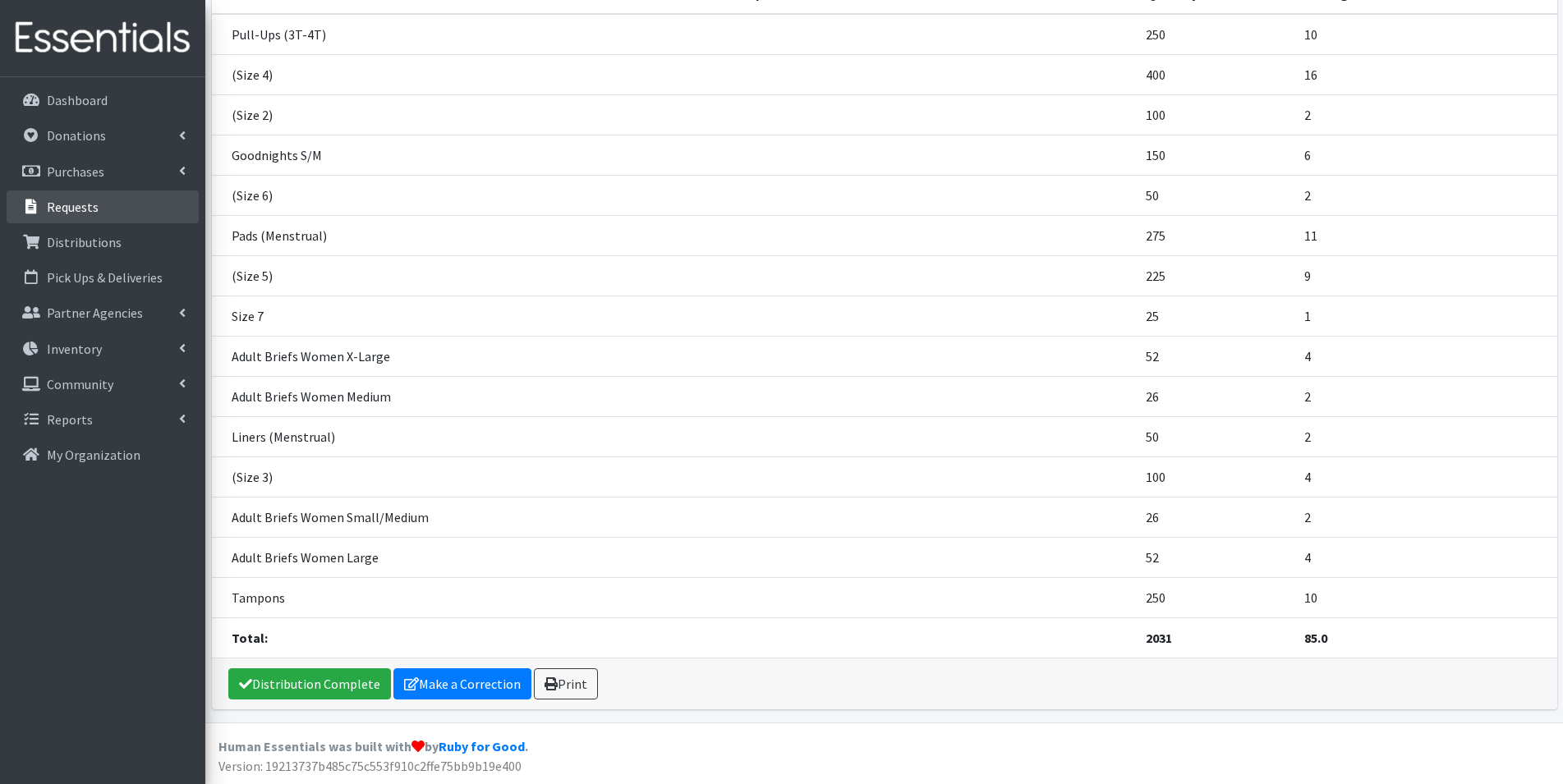
click at [88, 211] on p "Requests" at bounding box center [73, 206] width 52 height 17
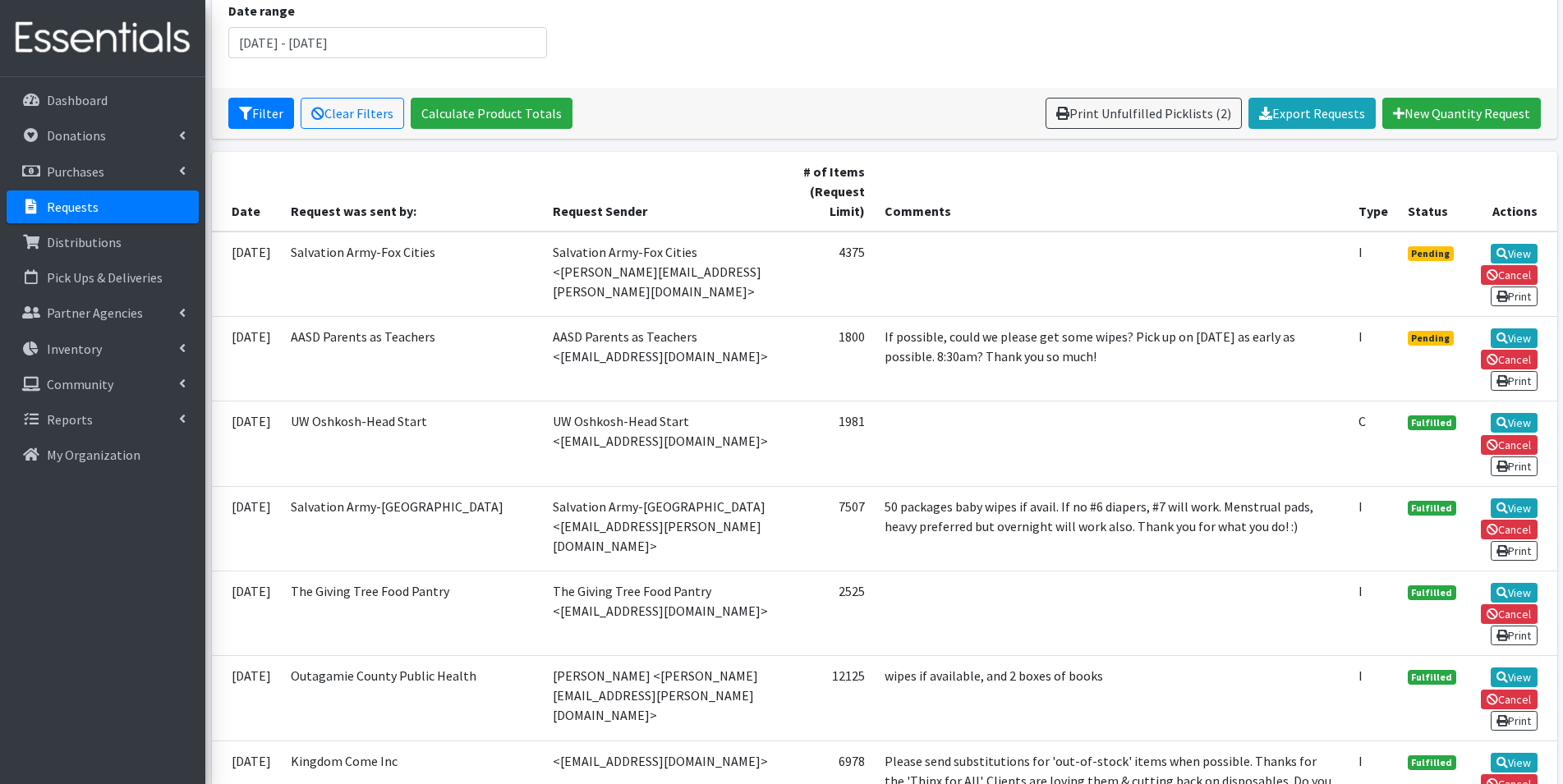
scroll to position [246, 0]
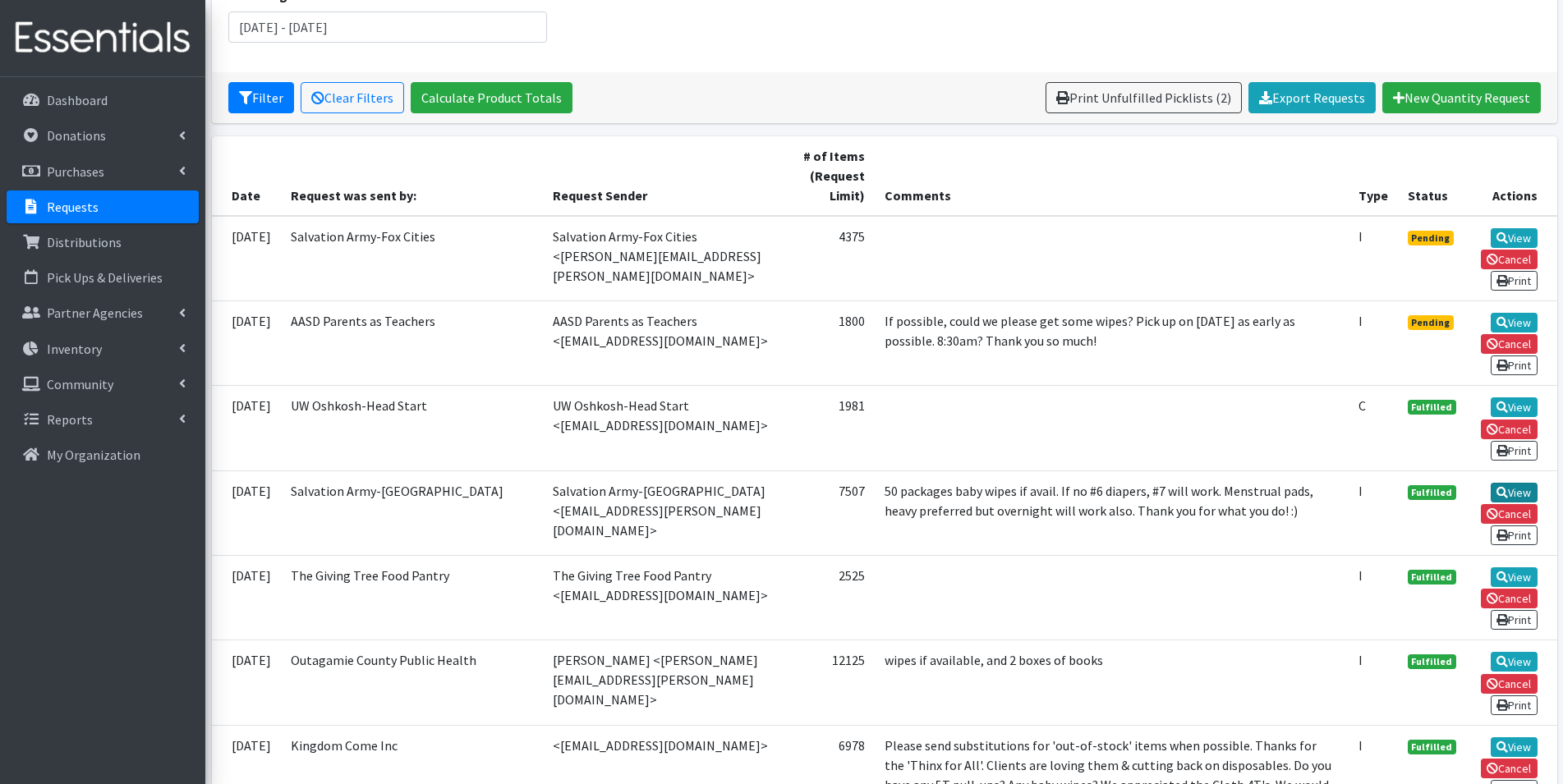
click at [1525, 491] on link "View" at bounding box center [1515, 493] width 47 height 20
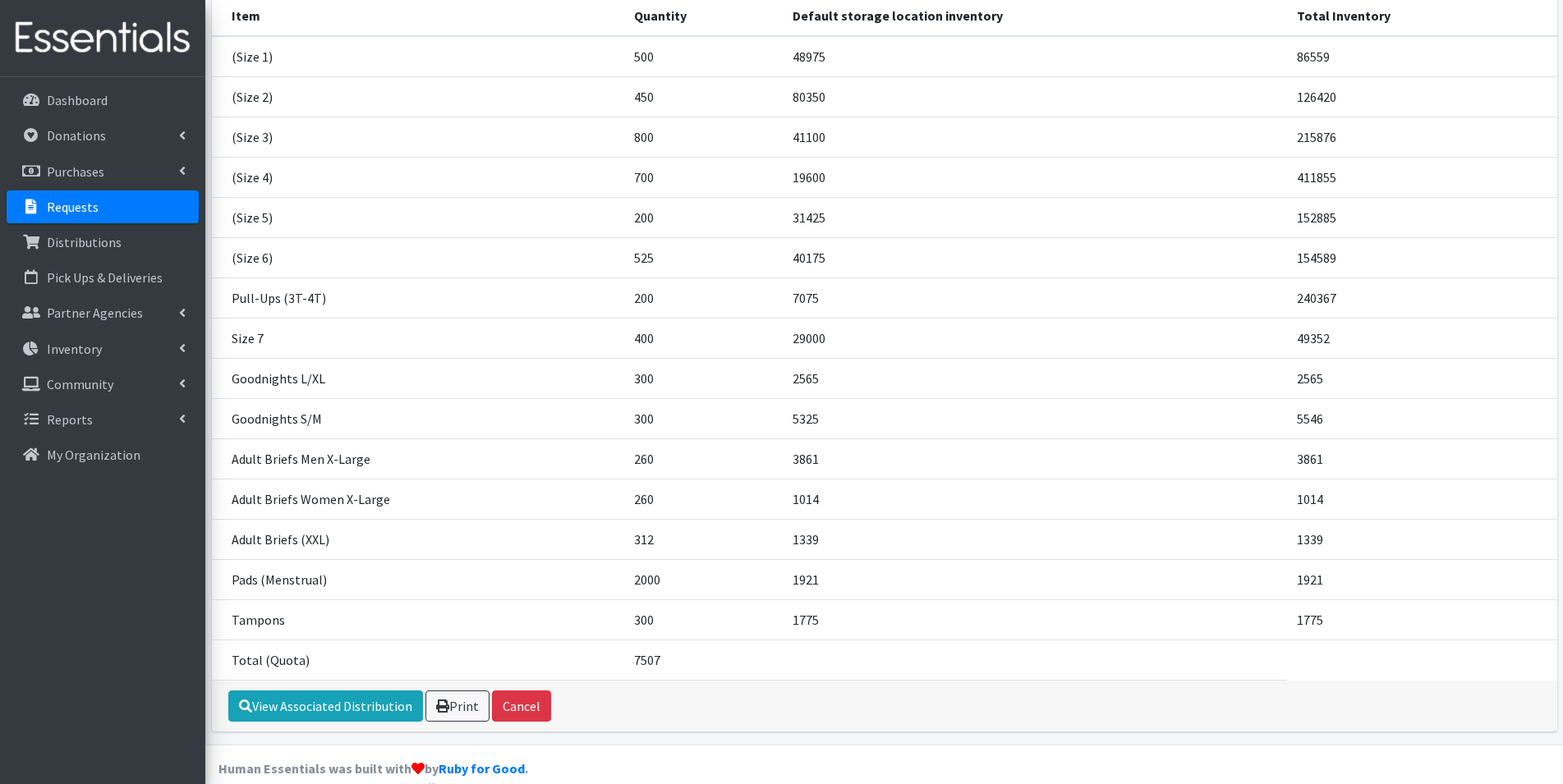
scroll to position [304, 0]
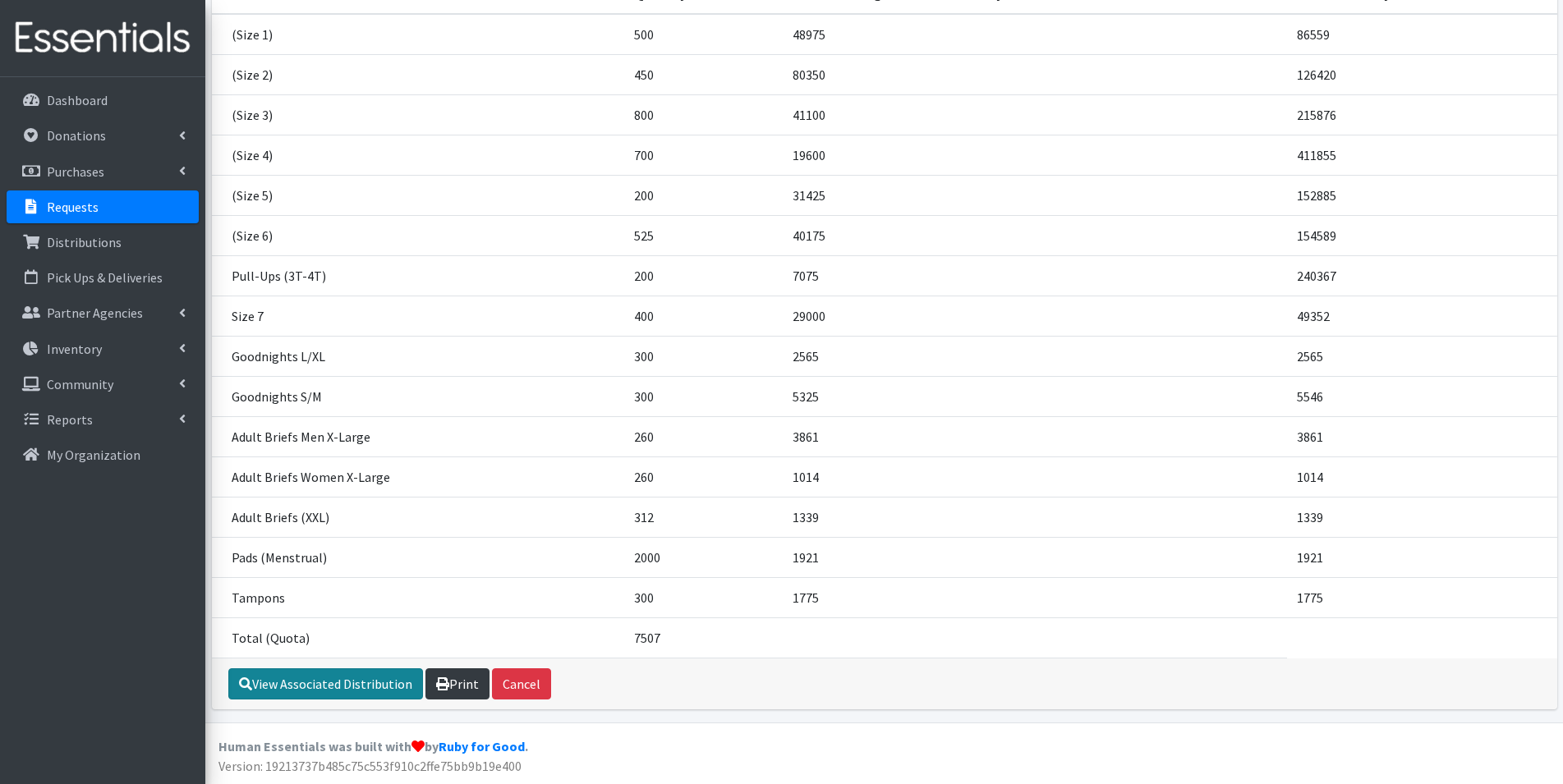
click at [331, 691] on link "View Associated Distribution" at bounding box center [326, 684] width 194 height 31
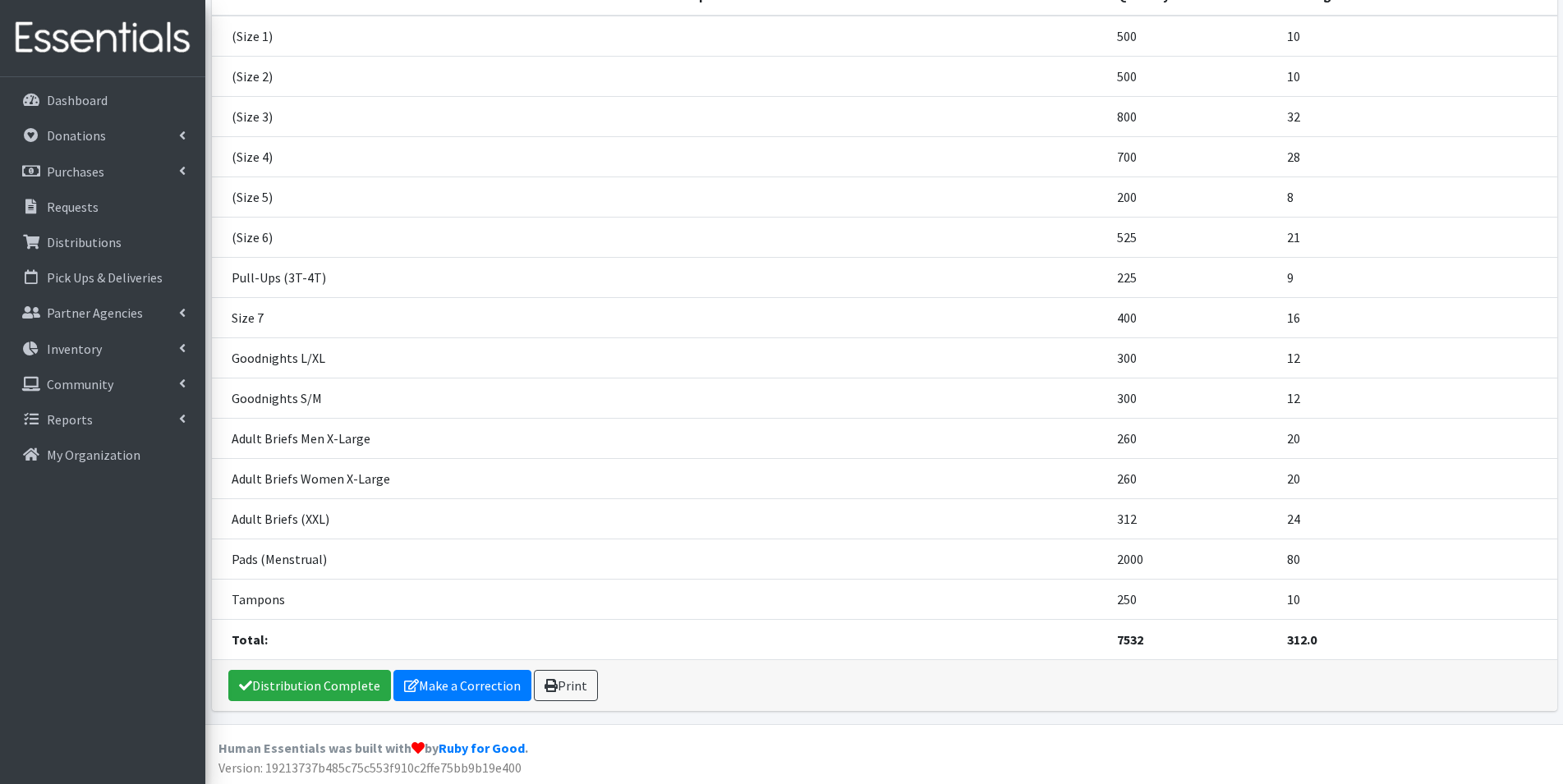
scroll to position [267, 0]
click at [443, 687] on link "Make a Correction" at bounding box center [462, 684] width 138 height 31
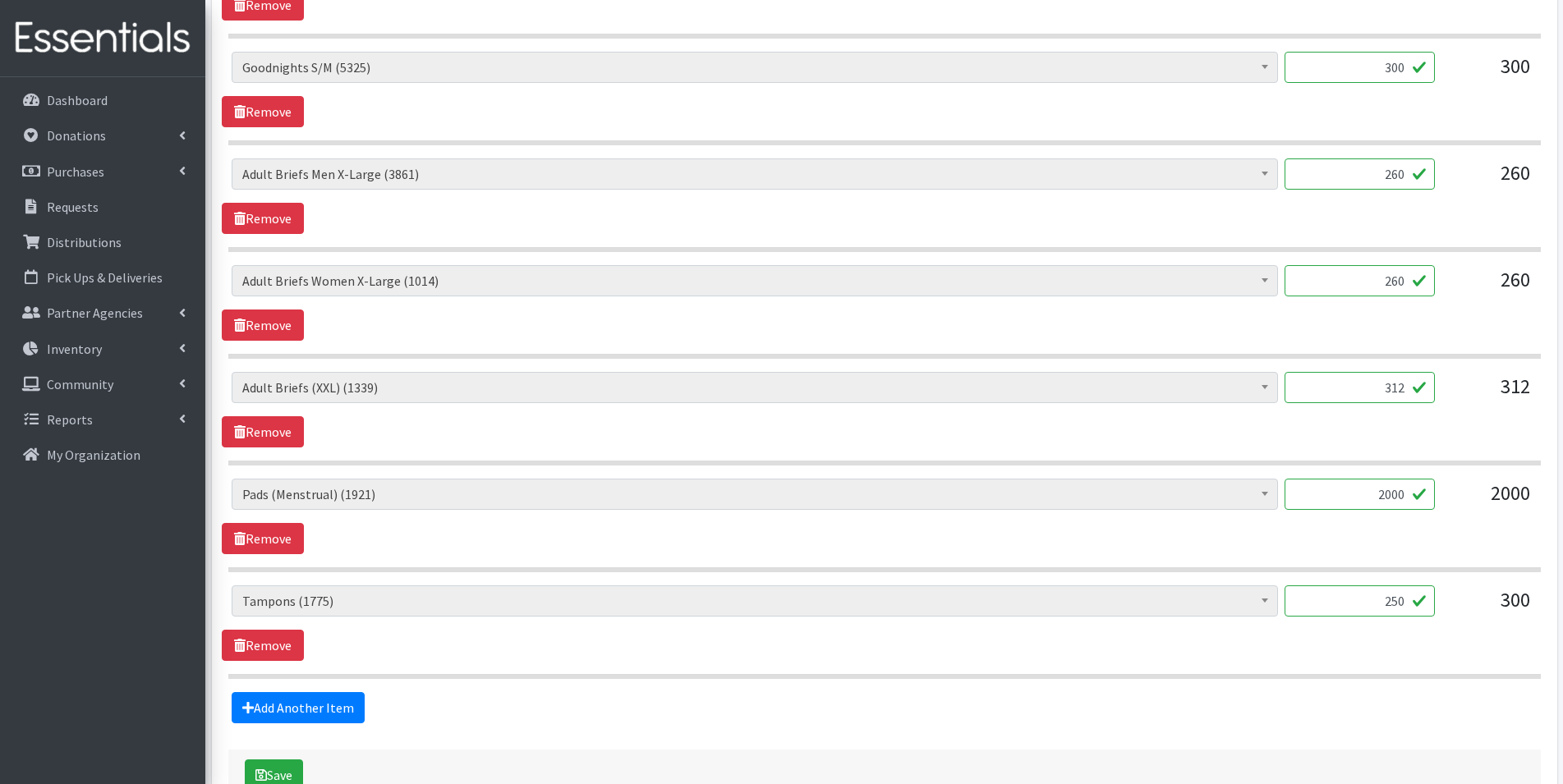
scroll to position [1642, 0]
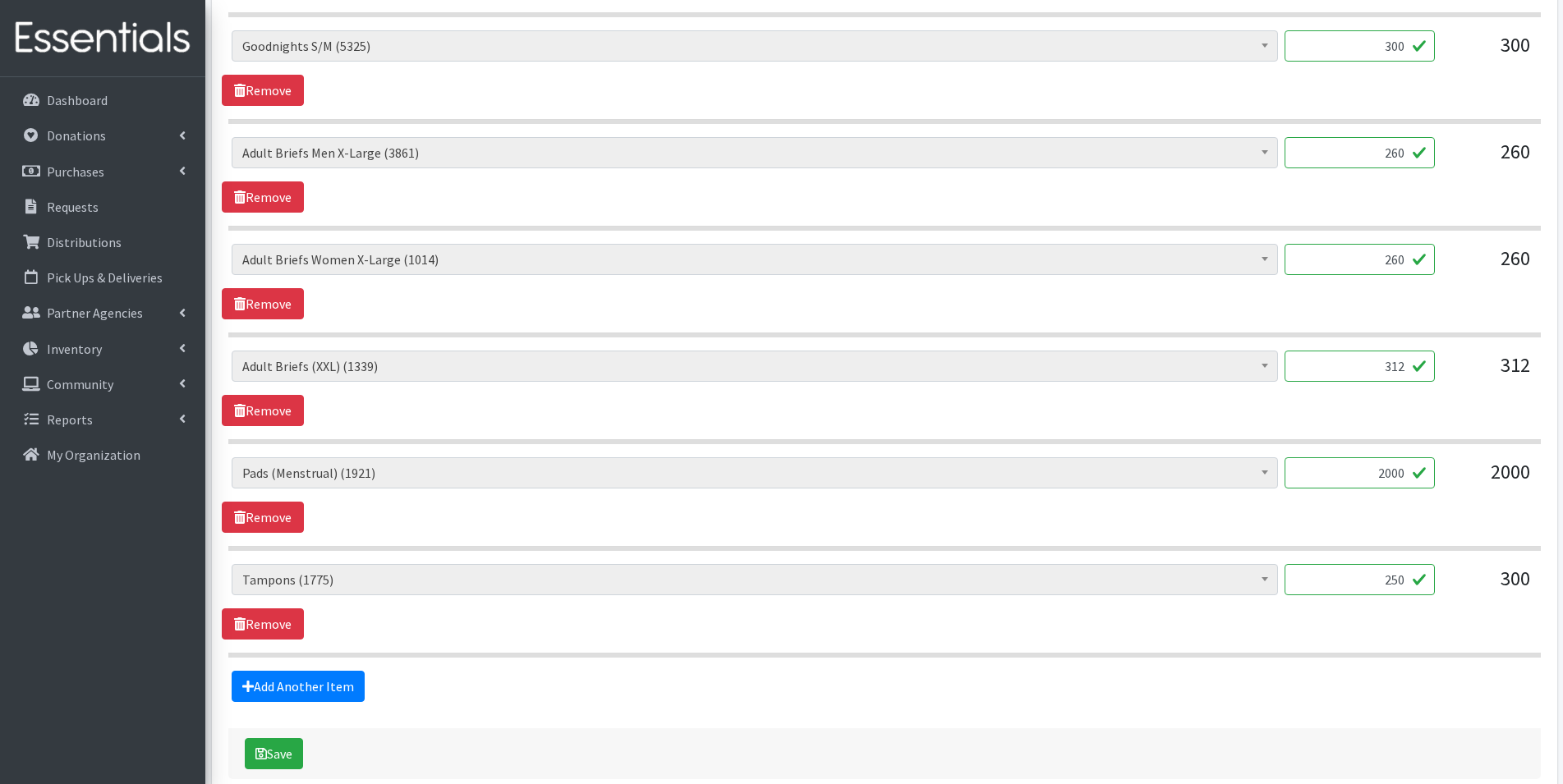
click at [1411, 578] on input "250" at bounding box center [1360, 580] width 150 height 31
type input "2"
type input "300"
click at [287, 759] on button "Save" at bounding box center [273, 754] width 58 height 31
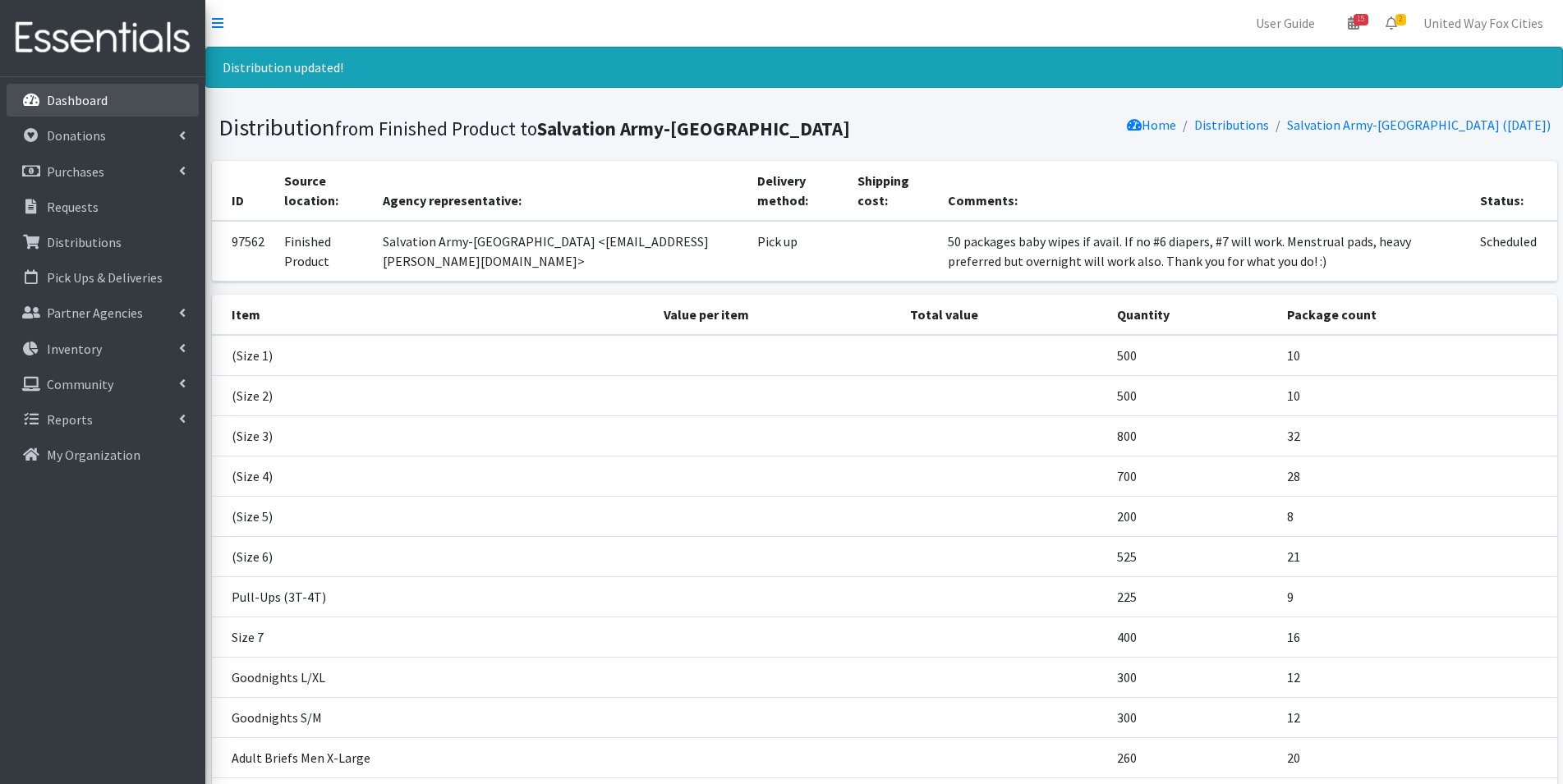
click at [83, 103] on p "Dashboard" at bounding box center [78, 100] width 61 height 17
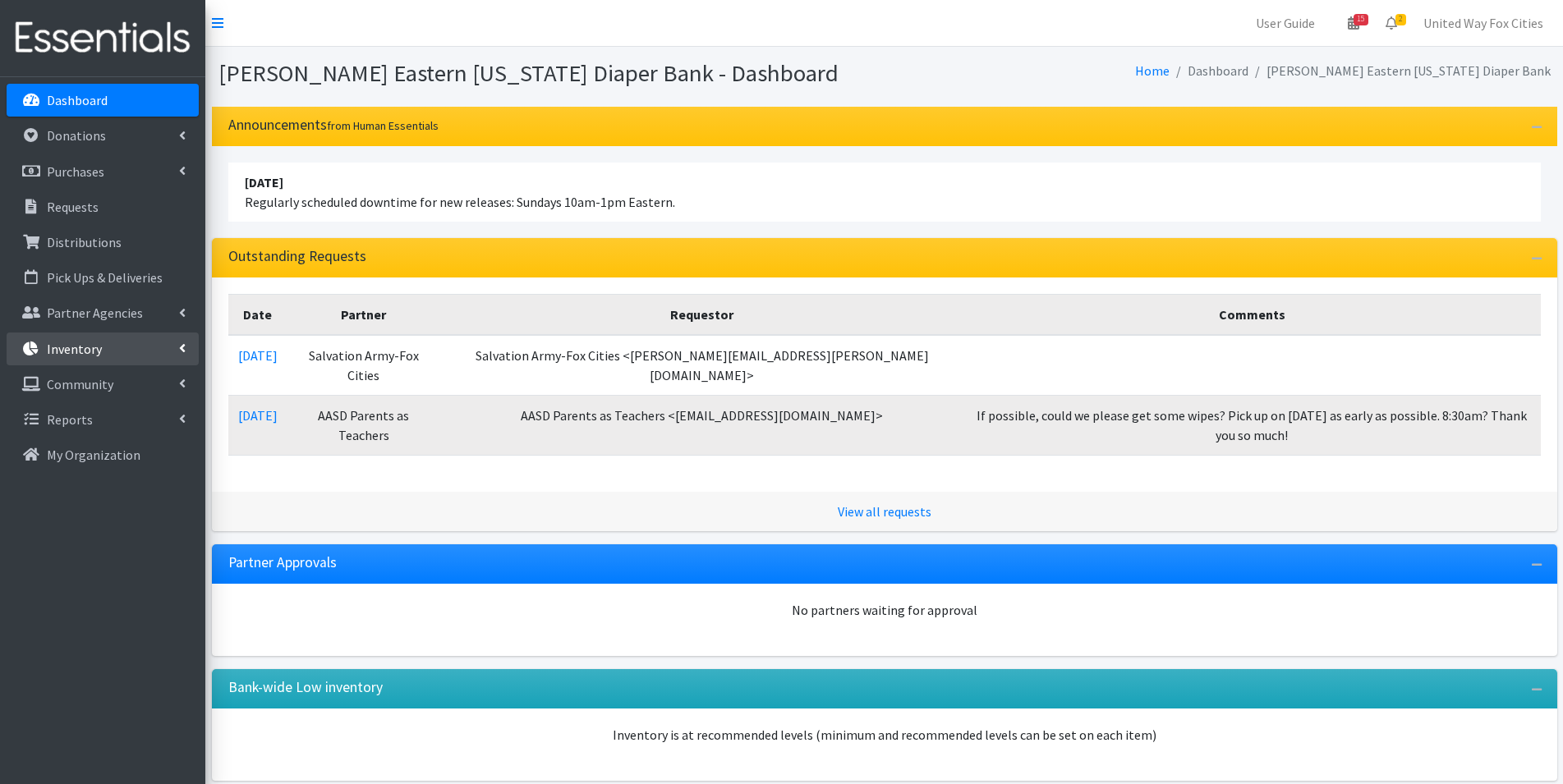
click at [176, 352] on link "Inventory" at bounding box center [103, 348] width 192 height 32
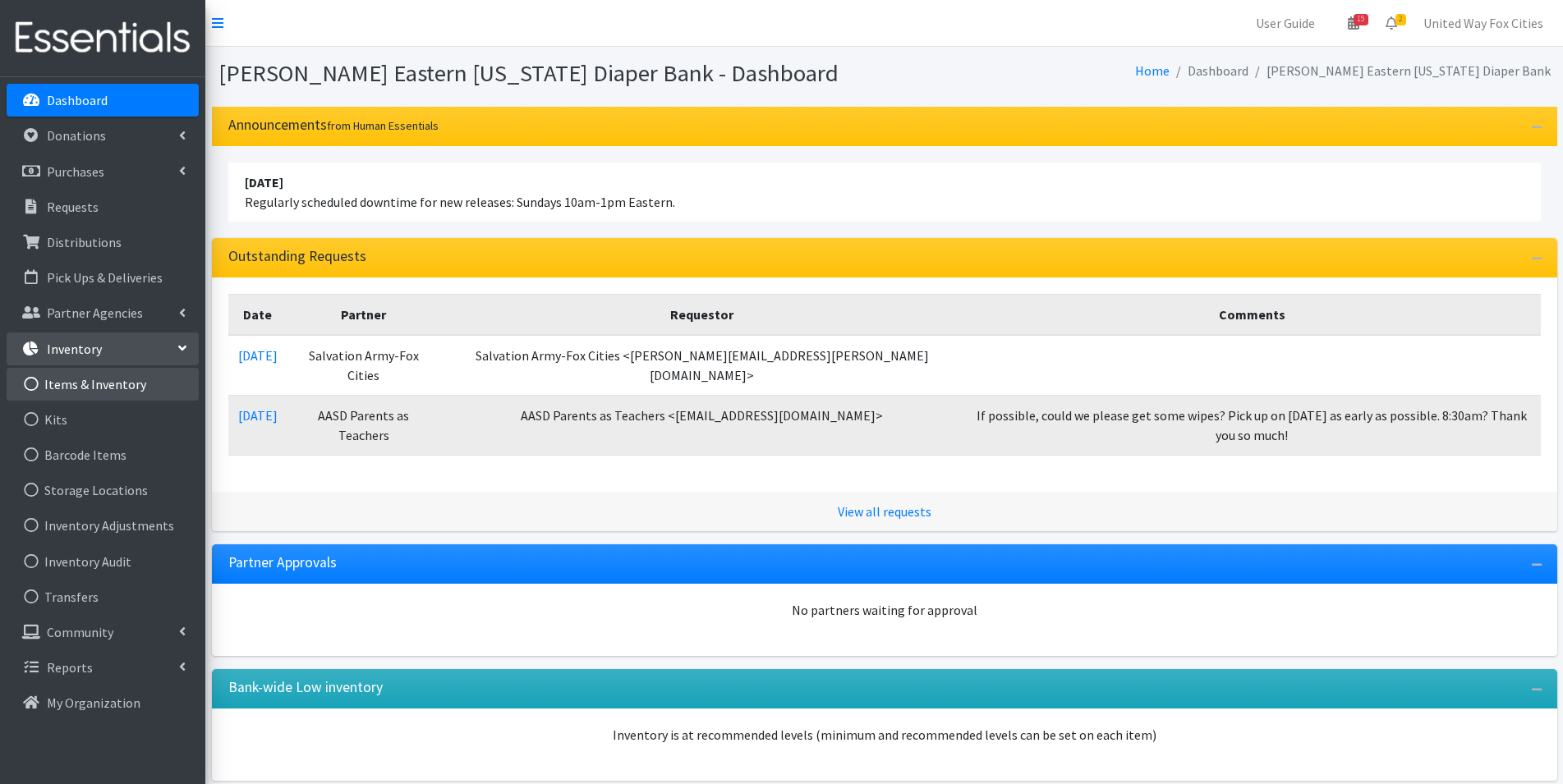
click at [105, 391] on link "Items & Inventory" at bounding box center [103, 384] width 192 height 32
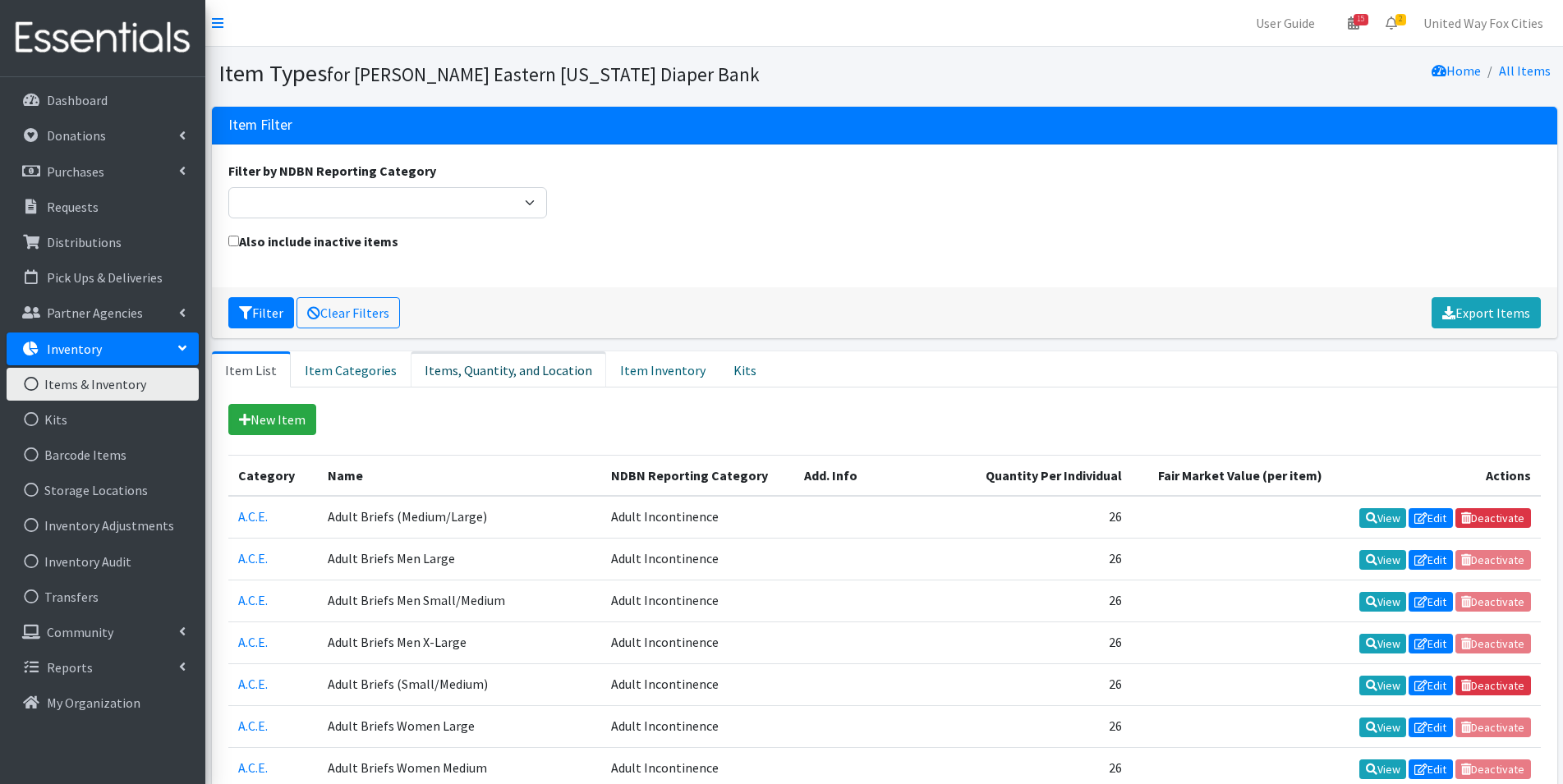
click at [515, 374] on link "Items, Quantity, and Location" at bounding box center [508, 369] width 195 height 36
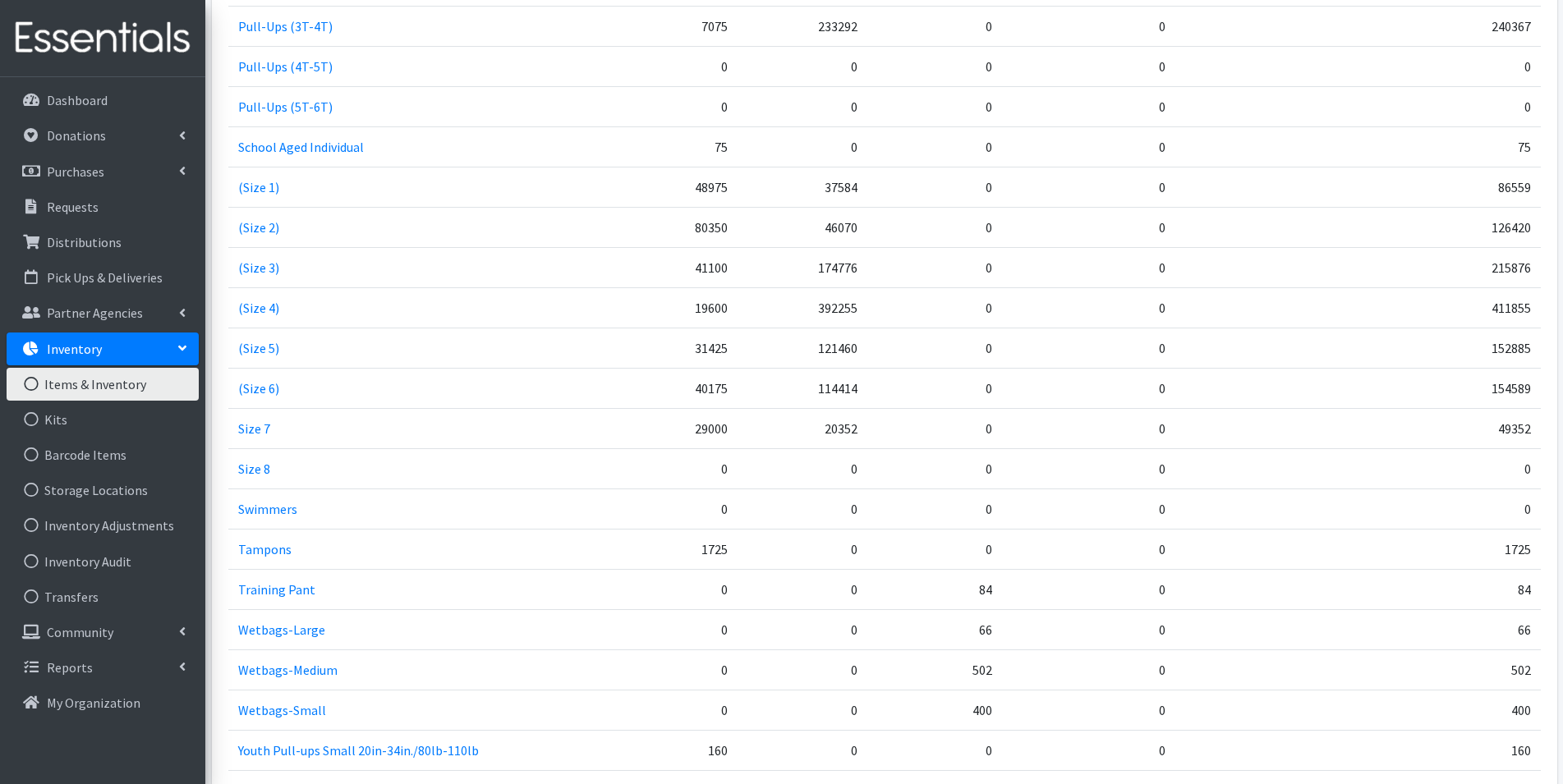
scroll to position [2463, 0]
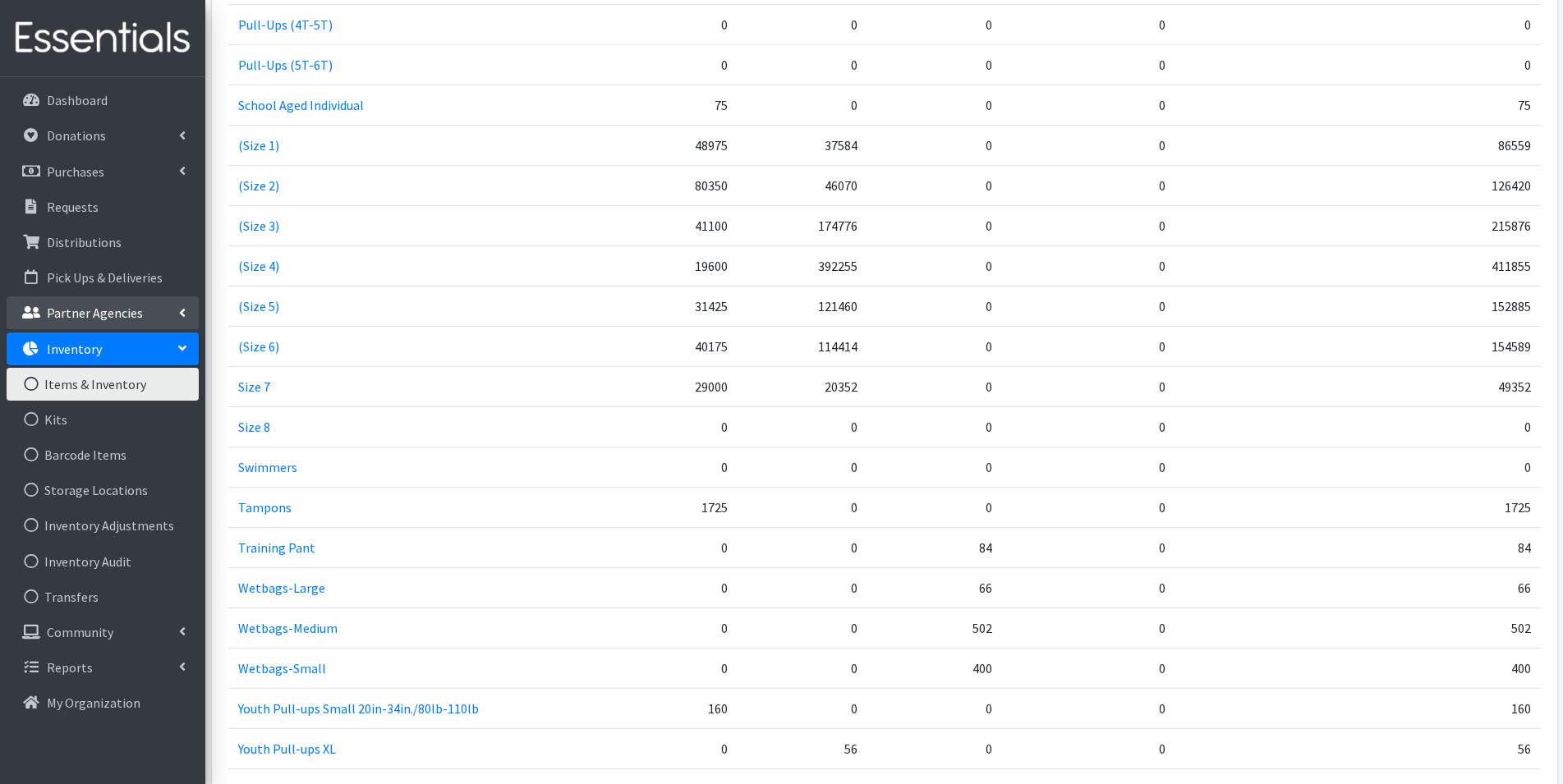
click at [177, 311] on link "Partner Agencies" at bounding box center [103, 312] width 192 height 32
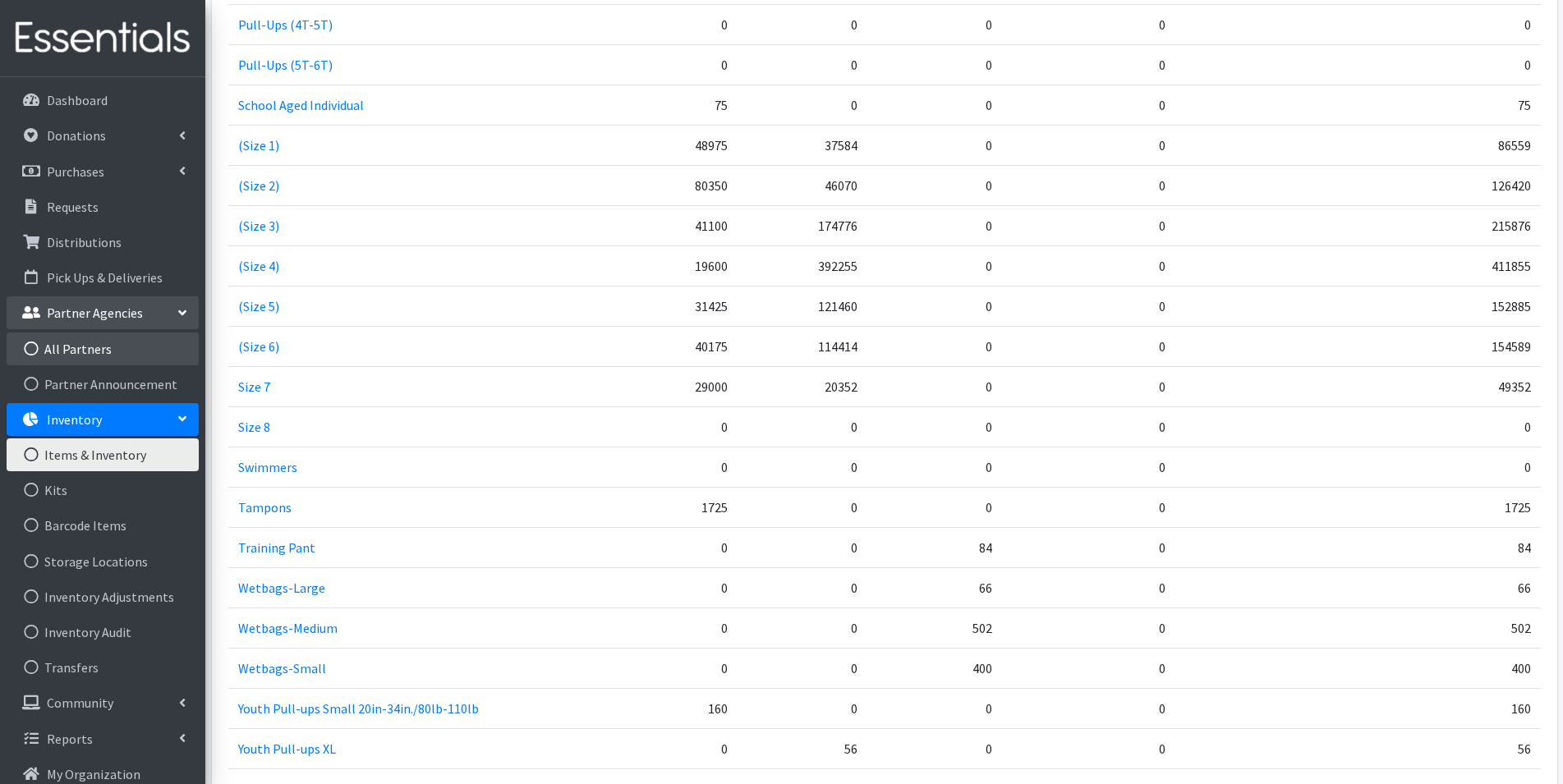
click at [75, 353] on link "All Partners" at bounding box center [103, 348] width 192 height 32
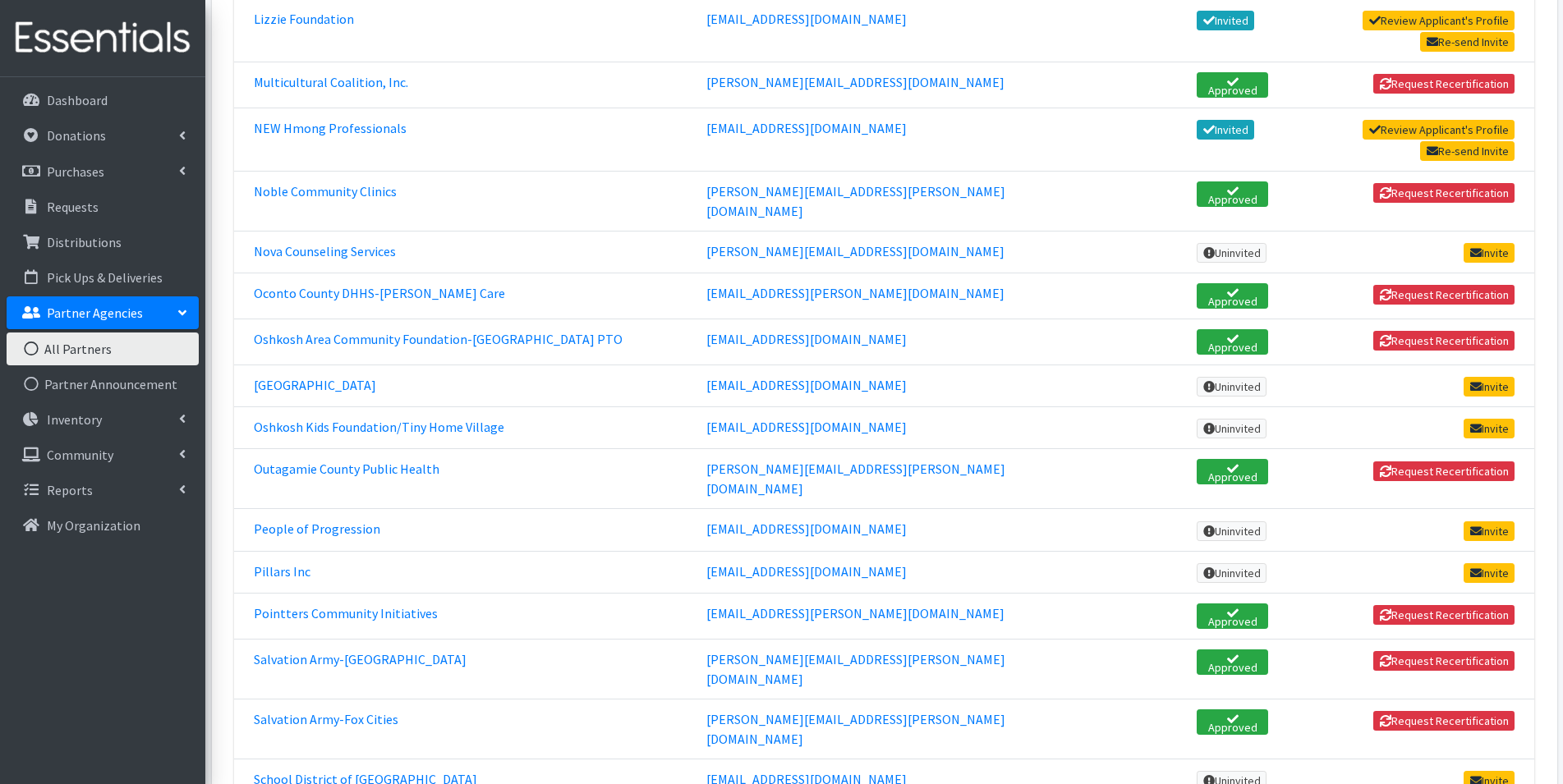
scroll to position [1970, 0]
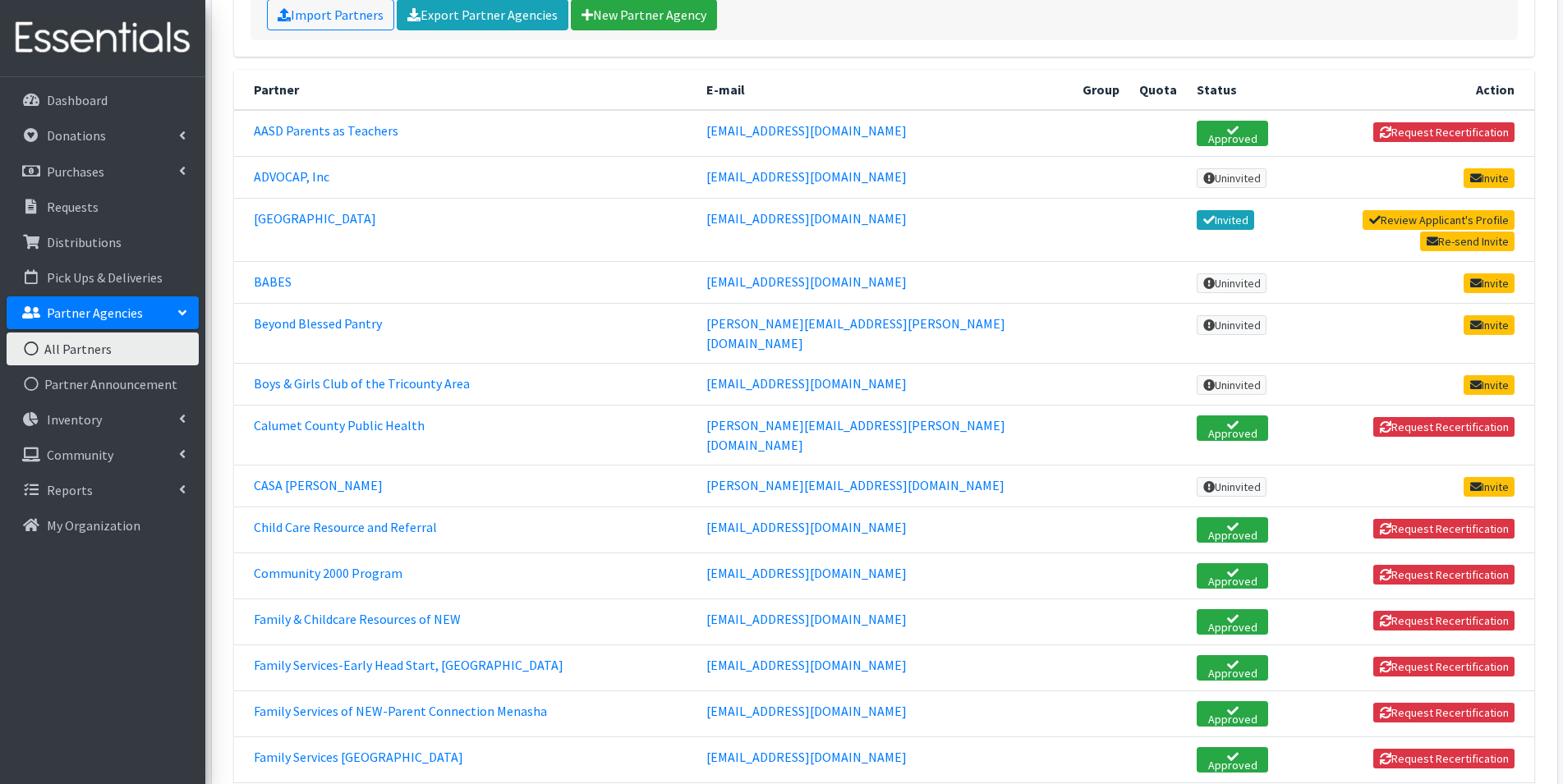
scroll to position [0, 0]
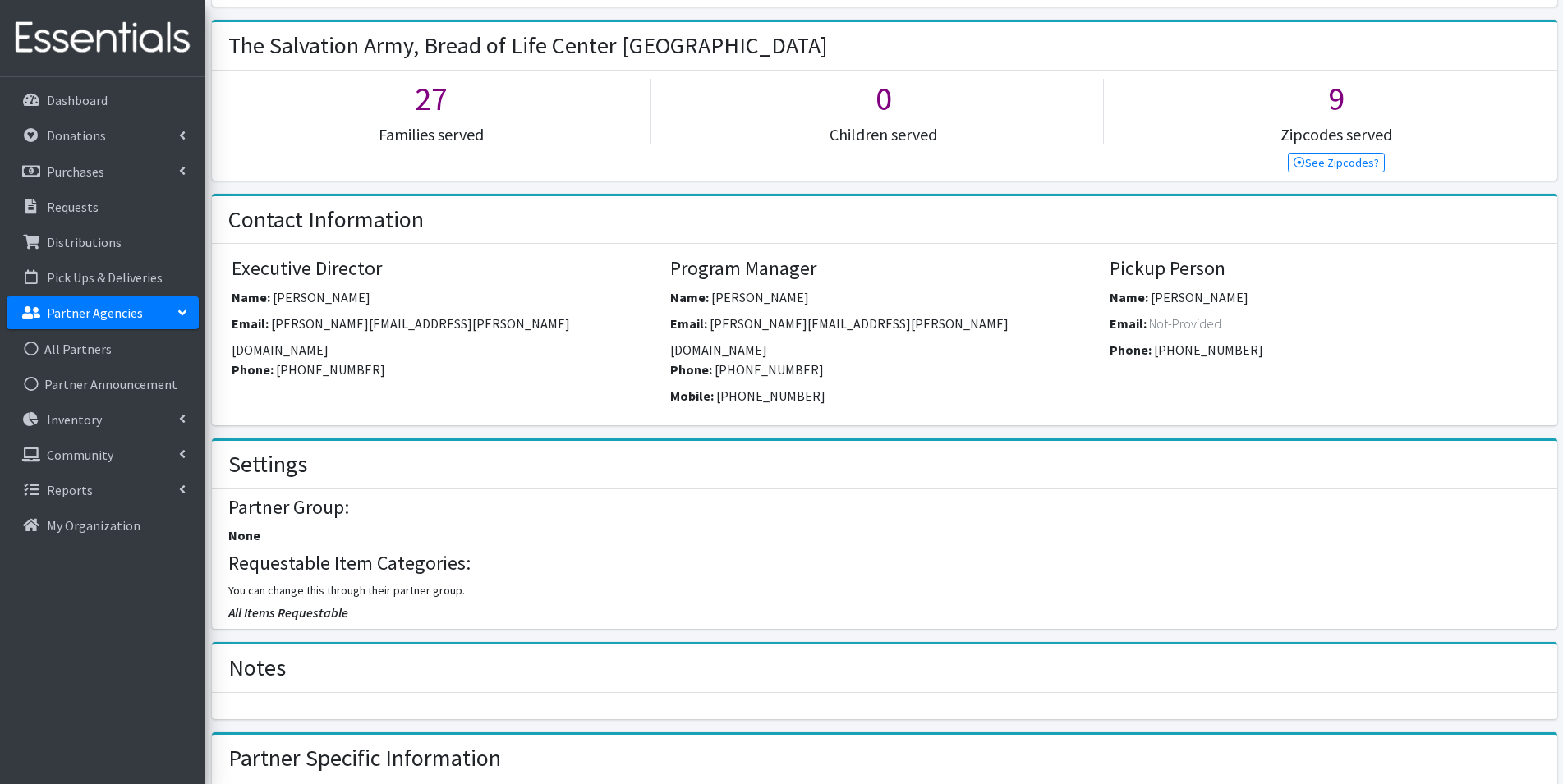
scroll to position [370, 0]
